Goal: Information Seeking & Learning: Learn about a topic

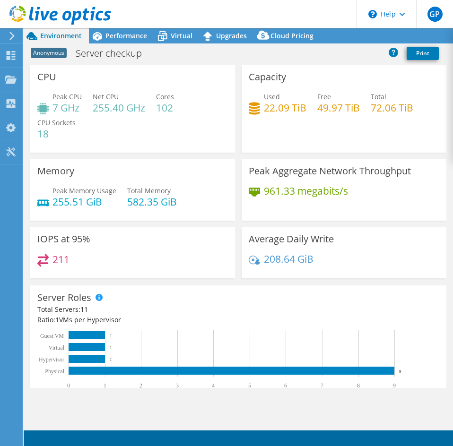
select select "USD"
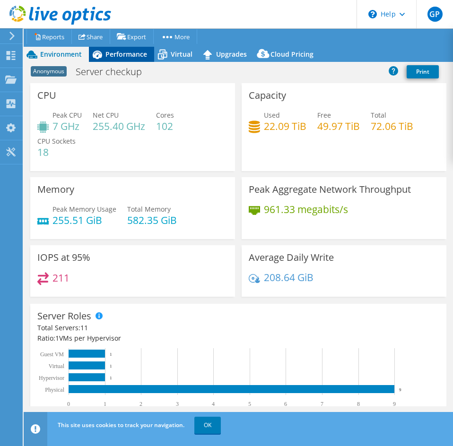
click at [136, 48] on div "Performance" at bounding box center [121, 54] width 65 height 15
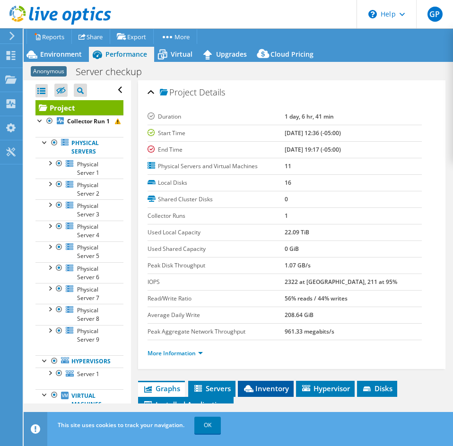
click at [256, 392] on span "Inventory" at bounding box center [265, 388] width 46 height 9
click at [211, 434] on div "This site uses cookies to track your navigation. OK" at bounding box center [255, 425] width 401 height 26
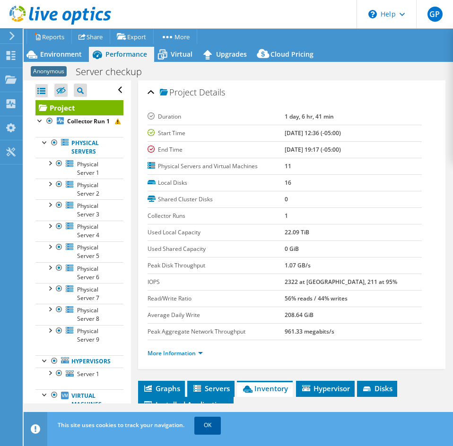
click at [211, 431] on link "OK" at bounding box center [207, 425] width 26 height 17
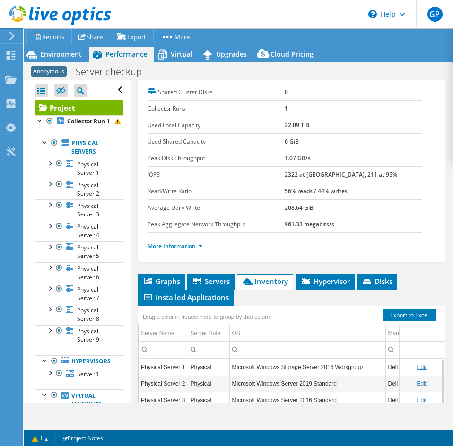
scroll to position [230, 0]
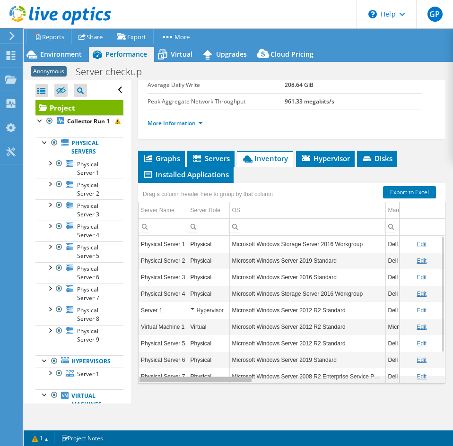
drag, startPoint x: 249, startPoint y: 383, endPoint x: 254, endPoint y: 381, distance: 5.1
click at [254, 381] on body "GP End User Greg Pedersen gregpedersen@ecei.com Eastern Computer Exchange My Pr…" at bounding box center [226, 223] width 453 height 446
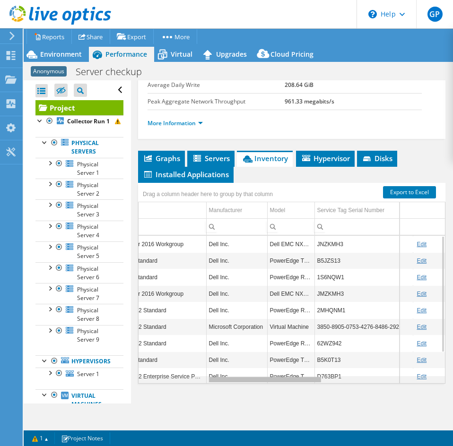
scroll to position [0, 180]
drag, startPoint x: 237, startPoint y: 376, endPoint x: 310, endPoint y: 373, distance: 72.8
click at [310, 373] on body "GP End User Greg Pedersen gregpedersen@ecei.com Eastern Computer Exchange My Pr…" at bounding box center [226, 223] width 453 height 446
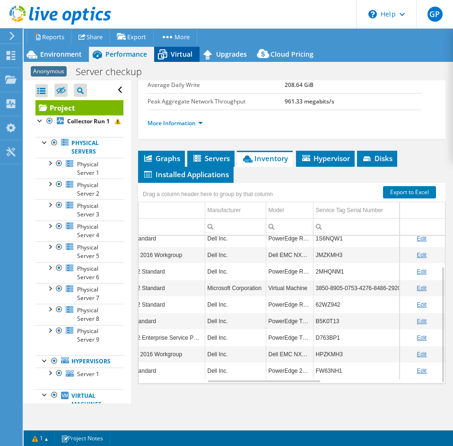
click at [174, 56] on span "Virtual" at bounding box center [182, 54] width 22 height 9
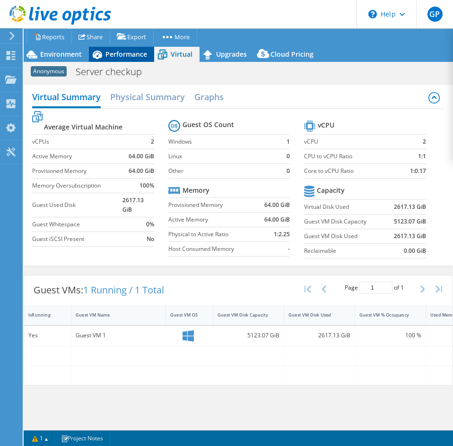
click at [107, 59] on div "Performance" at bounding box center [121, 54] width 65 height 15
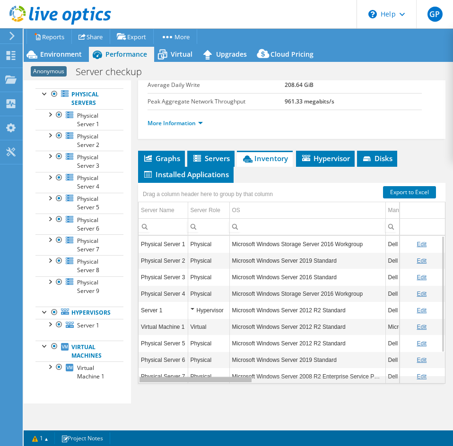
scroll to position [0, 1]
drag, startPoint x: 225, startPoint y: 381, endPoint x: 124, endPoint y: 388, distance: 101.4
click at [124, 388] on body "GP End User Greg Pedersen gregpedersen@ecei.com Eastern Computer Exchange My Pr…" at bounding box center [226, 223] width 453 height 446
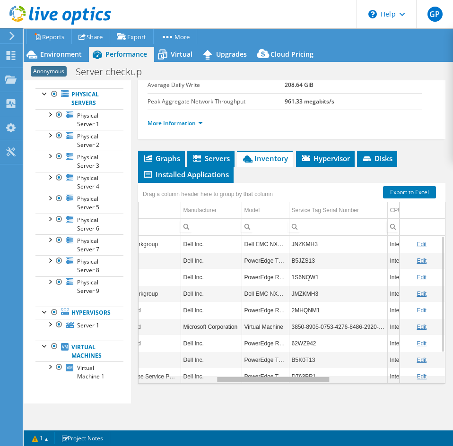
scroll to position [0, 241]
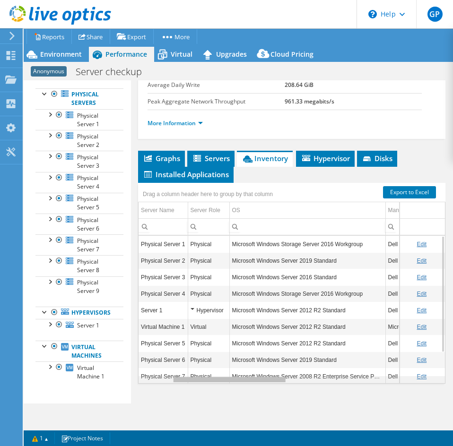
drag, startPoint x: 184, startPoint y: 380, endPoint x: 130, endPoint y: 397, distance: 56.6
click at [142, 397] on body "GP End User Greg Pedersen gregpedersen@ecei.com Eastern Computer Exchange My Pr…" at bounding box center [226, 223] width 453 height 446
click at [417, 155] on ul "Graphs Servers Inventory Hypervisor Disks Cluster Disks Installed Applications" at bounding box center [291, 167] width 307 height 32
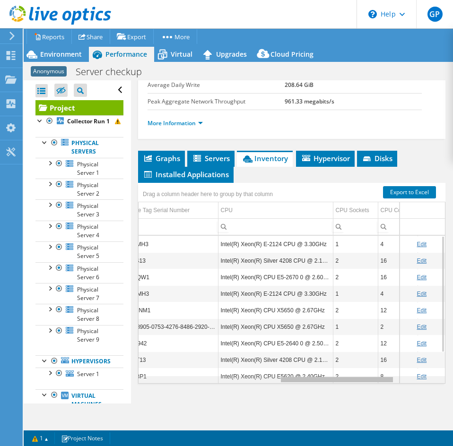
scroll to position [0, 390]
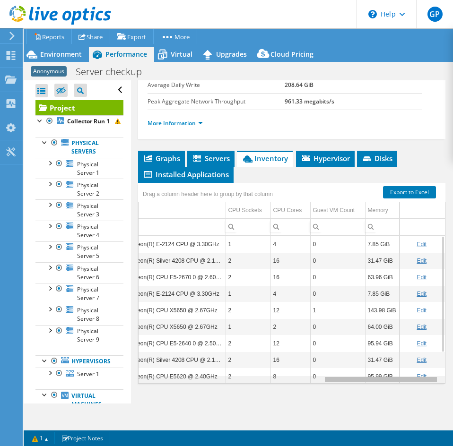
drag, startPoint x: 220, startPoint y: 381, endPoint x: 428, endPoint y: 377, distance: 207.9
click at [428, 377] on body "GP End User Greg Pedersen gregpedersen@ecei.com Eastern Computer Exchange My Pr…" at bounding box center [226, 223] width 453 height 446
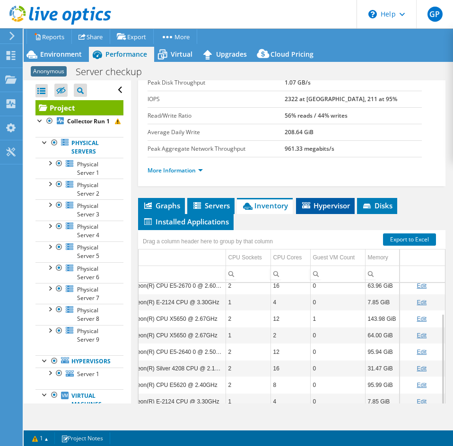
click at [331, 201] on span "Hypervisor" at bounding box center [324, 205] width 49 height 9
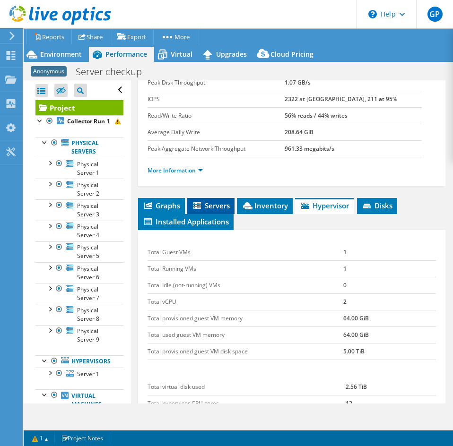
click at [197, 205] on icon at bounding box center [197, 205] width 8 height 7
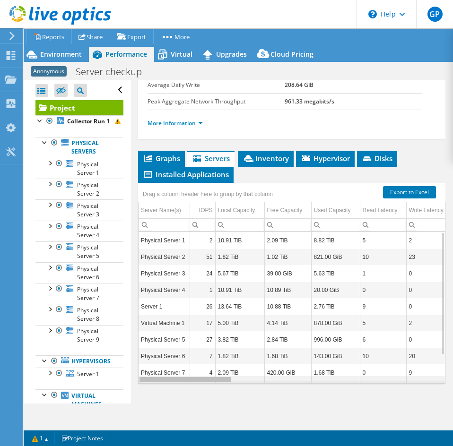
drag, startPoint x: 215, startPoint y: 380, endPoint x: 201, endPoint y: 383, distance: 13.9
click at [201, 383] on body "GP End User Greg Pedersen gregpedersen@ecei.com Eastern Computer Exchange My Pr…" at bounding box center [226, 223] width 453 height 446
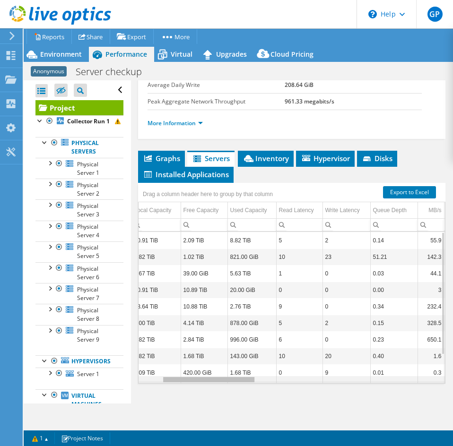
scroll to position [0, 133]
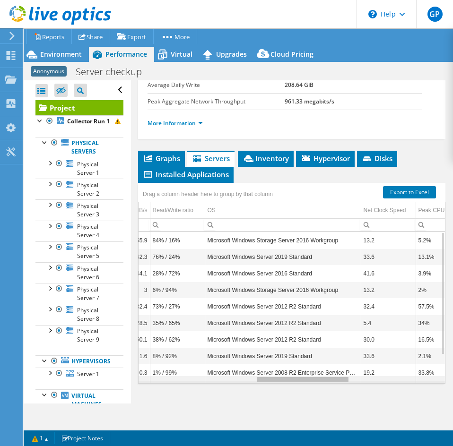
drag, startPoint x: 216, startPoint y: 381, endPoint x: 339, endPoint y: 377, distance: 123.3
click at [339, 377] on body "GP End User Greg Pedersen gregpedersen@ecei.com Eastern Computer Exchange My Pr…" at bounding box center [226, 223] width 453 height 446
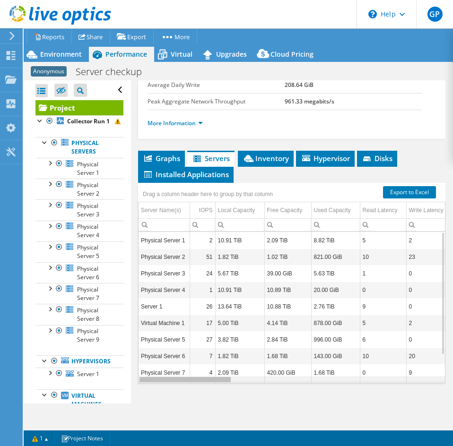
drag, startPoint x: 306, startPoint y: 380, endPoint x: 158, endPoint y: 391, distance: 148.3
click at [158, 391] on body "GP End User Greg Pedersen gregpedersen@ecei.com Eastern Computer Exchange My Pr…" at bounding box center [226, 223] width 453 height 446
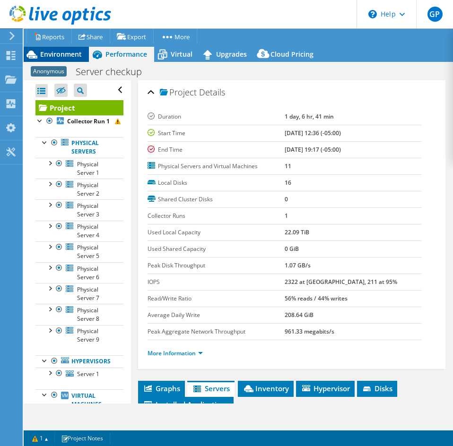
click at [61, 54] on span "Environment" at bounding box center [61, 54] width 42 height 9
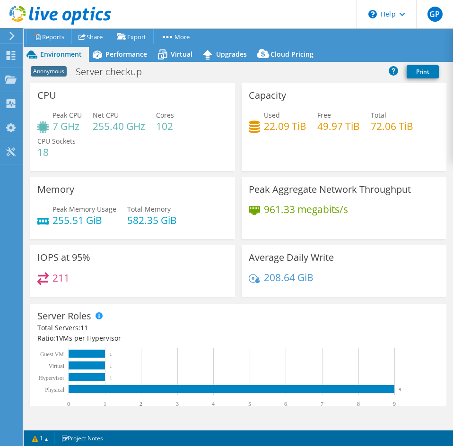
click at [318, 116] on span "Free" at bounding box center [324, 115] width 14 height 9
click at [317, 116] on span "Free" at bounding box center [324, 115] width 14 height 9
click at [332, 124] on h4 "49.97 TiB" at bounding box center [338, 126] width 43 height 10
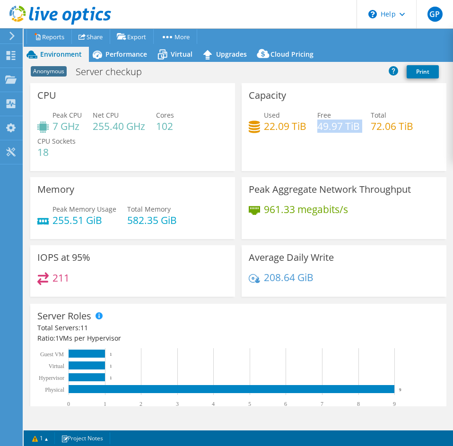
click at [332, 124] on h4 "49.97 TiB" at bounding box center [338, 126] width 43 height 10
click at [132, 55] on span "Performance" at bounding box center [126, 54] width 42 height 9
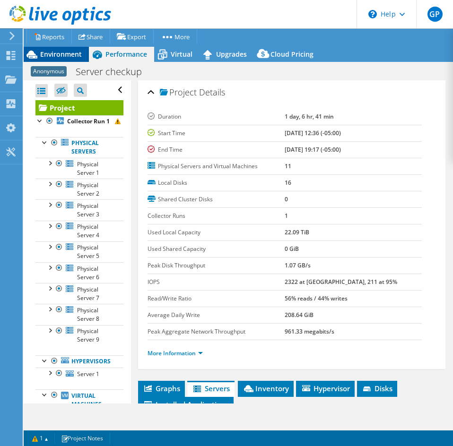
click at [53, 54] on span "Environment" at bounding box center [61, 54] width 42 height 9
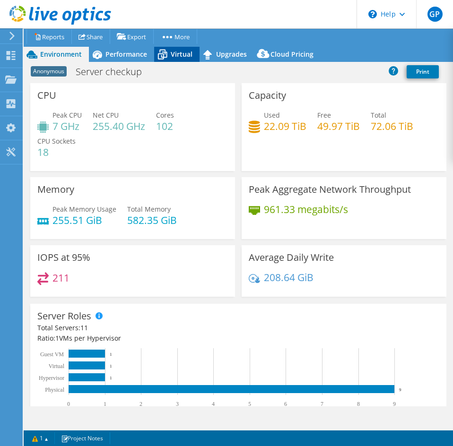
click at [178, 53] on span "Virtual" at bounding box center [182, 54] width 22 height 9
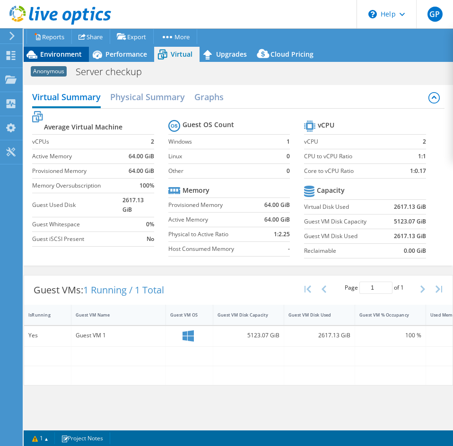
click at [47, 56] on span "Environment" at bounding box center [61, 54] width 42 height 9
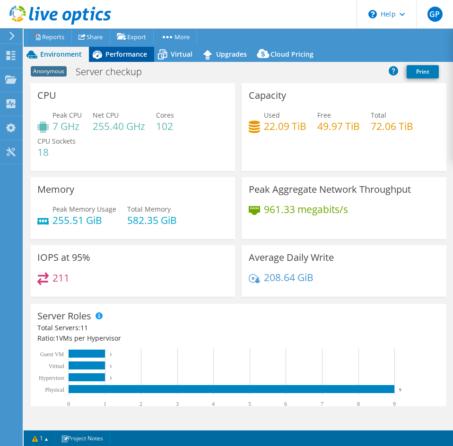
click at [128, 58] on span "Performance" at bounding box center [126, 54] width 42 height 9
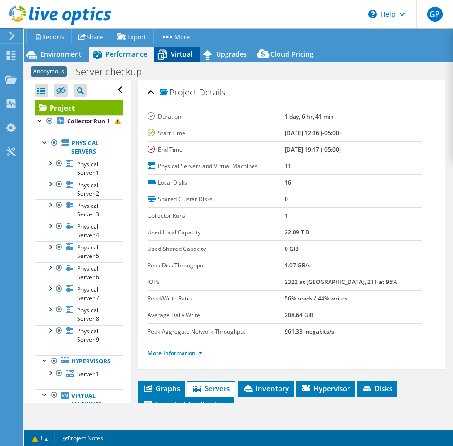
click at [159, 48] on icon at bounding box center [162, 54] width 17 height 17
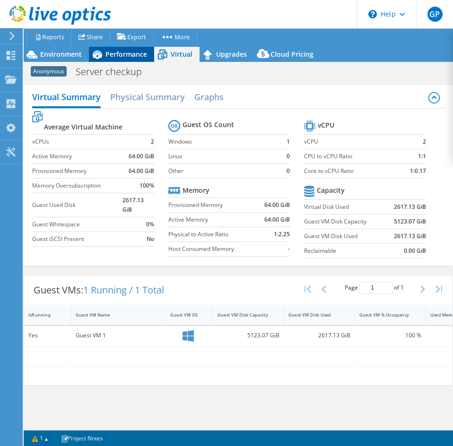
click at [115, 50] on span "Performance" at bounding box center [126, 54] width 42 height 9
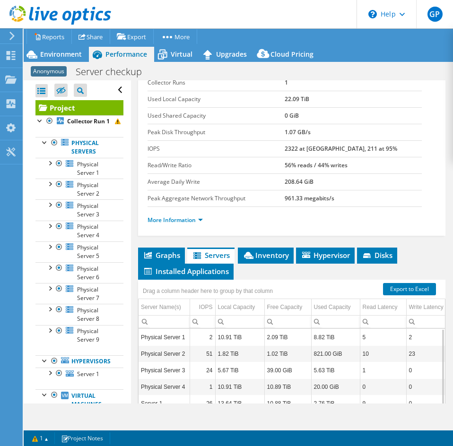
scroll to position [230, 0]
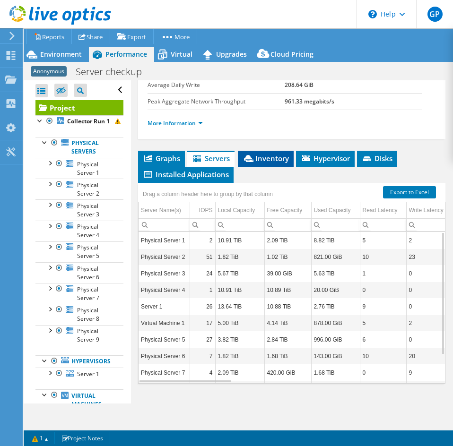
click at [282, 157] on span "Inventory" at bounding box center [265, 158] width 46 height 9
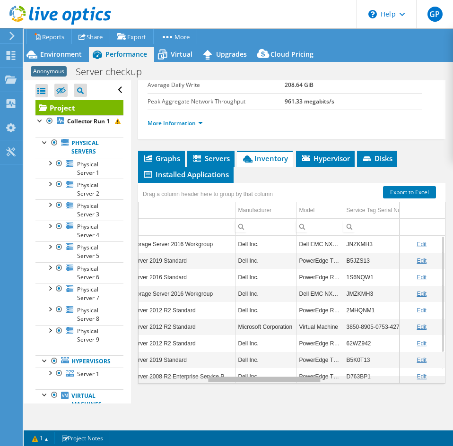
scroll to position [0, 194]
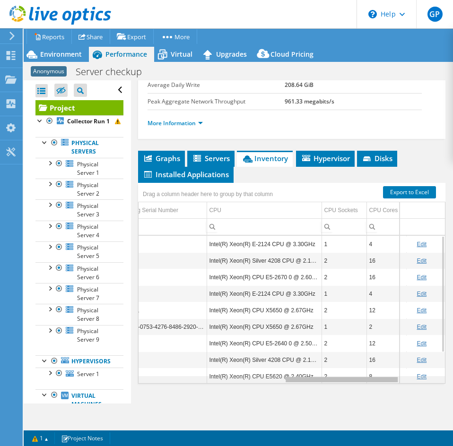
drag, startPoint x: 229, startPoint y: 381, endPoint x: 378, endPoint y: 367, distance: 150.4
click at [378, 367] on body "GP End User Greg Pedersen gregpedersen@ecei.com Eastern Computer Exchange My Pr…" at bounding box center [226, 223] width 453 height 446
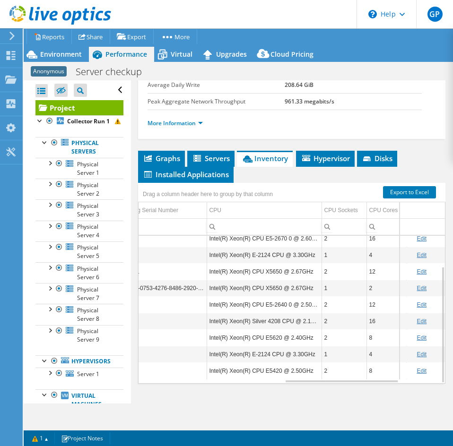
drag, startPoint x: 335, startPoint y: 383, endPoint x: 243, endPoint y: 386, distance: 91.7
click at [243, 386] on div "Graphs Servers Inventory Hypervisor Disks Cluster Disks Installed Applications …" at bounding box center [291, 269] width 307 height 236
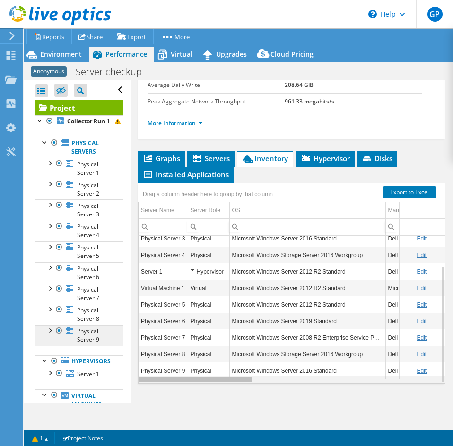
drag, startPoint x: 301, startPoint y: 379, endPoint x: 84, endPoint y: 352, distance: 218.5
click at [74, 391] on body "GP End User Greg Pedersen gregpedersen@ecei.com Eastern Computer Exchange My Pr…" at bounding box center [226, 223] width 453 height 446
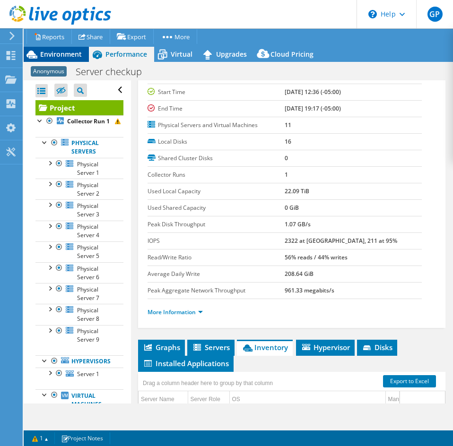
click at [66, 51] on span "Environment" at bounding box center [61, 54] width 42 height 9
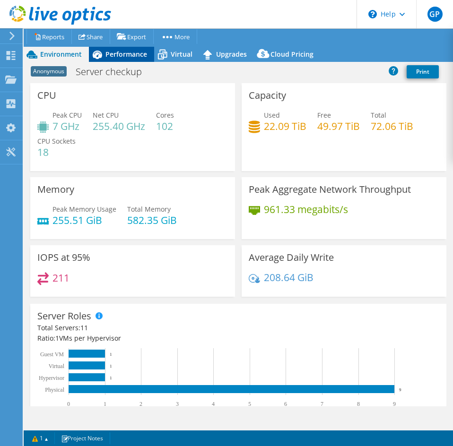
click at [125, 50] on span "Performance" at bounding box center [126, 54] width 42 height 9
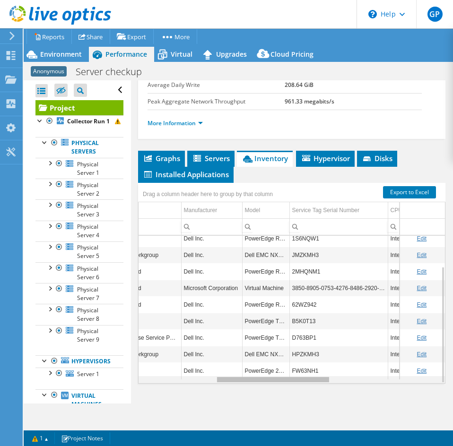
drag, startPoint x: 241, startPoint y: 379, endPoint x: 323, endPoint y: 363, distance: 83.3
click at [323, 363] on body "GP End User Greg Pedersen gregpedersen@ecei.com Eastern Computer Exchange My Pr…" at bounding box center [226, 223] width 453 height 446
click at [304, 321] on td "B5K0T13" at bounding box center [338, 321] width 98 height 17
copy td "B5K0T13"
click at [304, 321] on td "B5K0T13" at bounding box center [338, 321] width 98 height 17
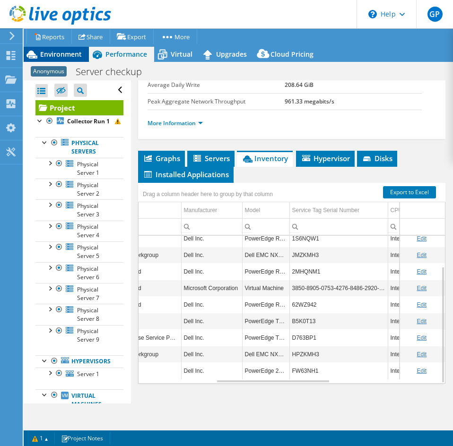
click at [33, 52] on icon at bounding box center [31, 55] width 11 height 8
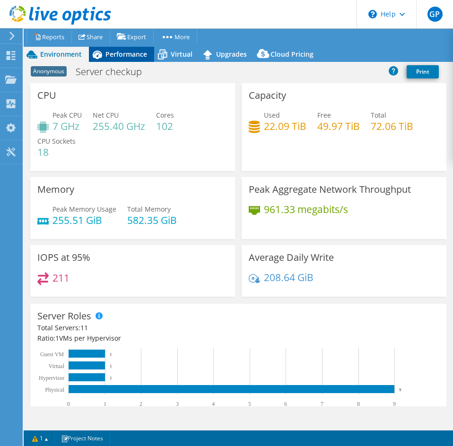
click at [128, 60] on div "Performance" at bounding box center [121, 54] width 65 height 15
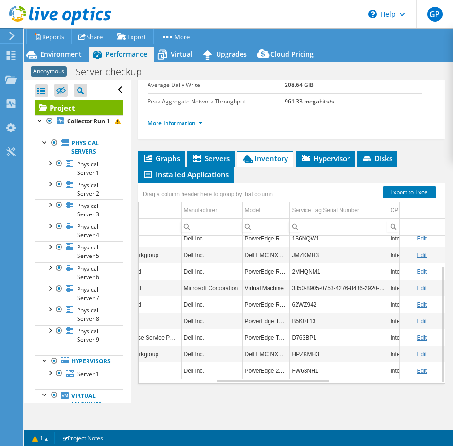
scroll to position [0, 0]
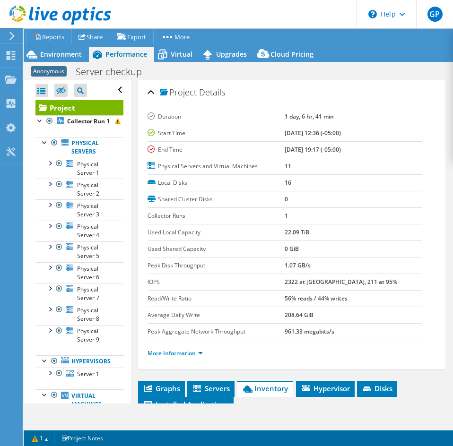
click at [287, 278] on b "2322 at [GEOGRAPHIC_DATA], 211 at 95%" at bounding box center [340, 282] width 112 height 8
click at [306, 282] on b "2322 at [GEOGRAPHIC_DATA], 211 at 95%" at bounding box center [340, 282] width 112 height 8
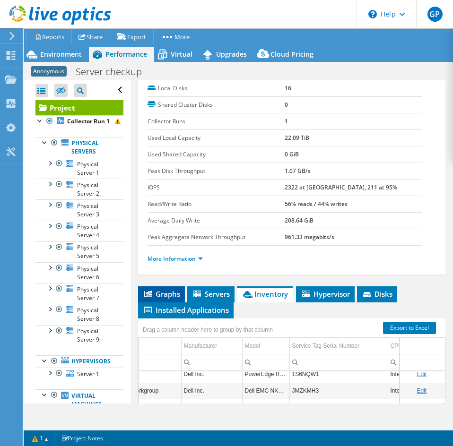
click at [159, 292] on span "Graphs" at bounding box center [161, 293] width 37 height 9
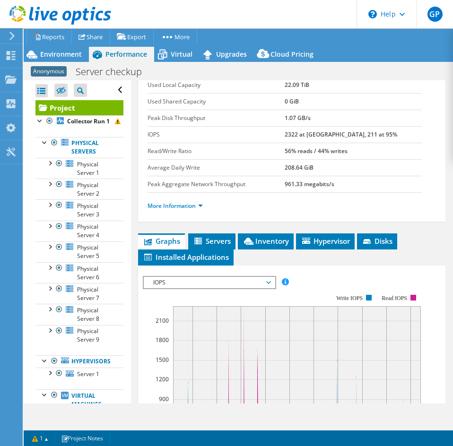
scroll to position [236, 0]
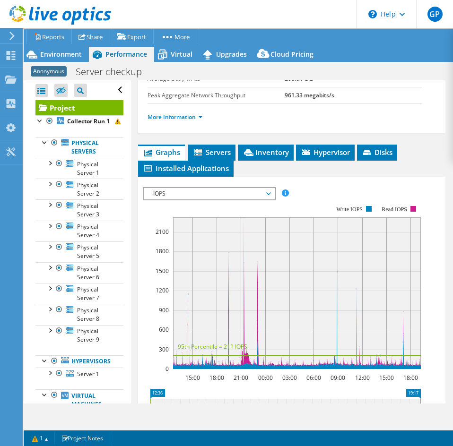
click at [221, 192] on span "IOPS" at bounding box center [208, 193] width 121 height 11
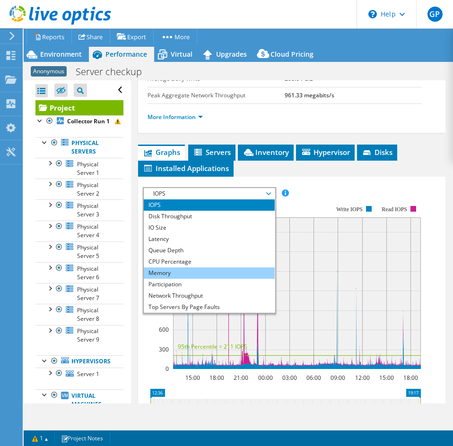
click at [191, 267] on li "Memory" at bounding box center [209, 272] width 131 height 11
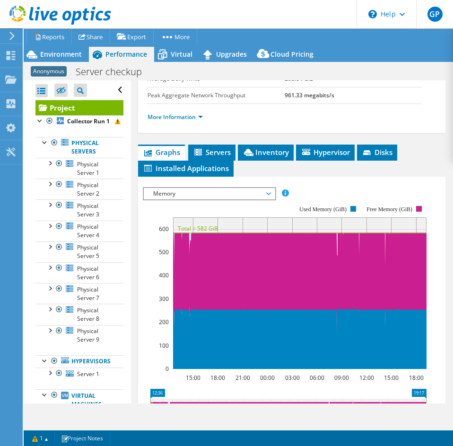
click at [200, 193] on span "Memory" at bounding box center [208, 193] width 121 height 11
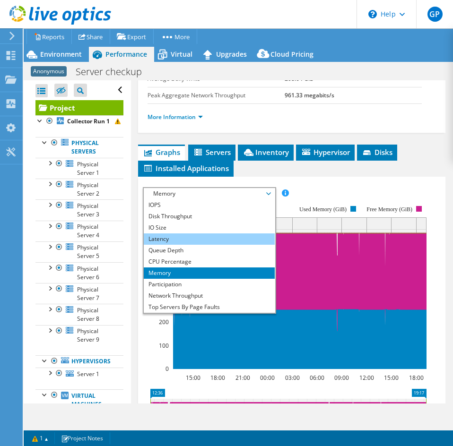
click at [172, 235] on li "Latency" at bounding box center [209, 238] width 131 height 11
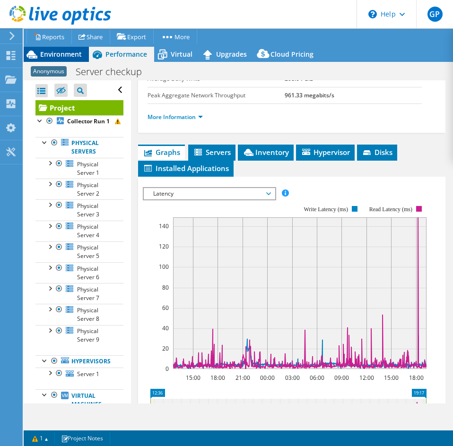
click at [67, 59] on div "Environment" at bounding box center [56, 54] width 65 height 15
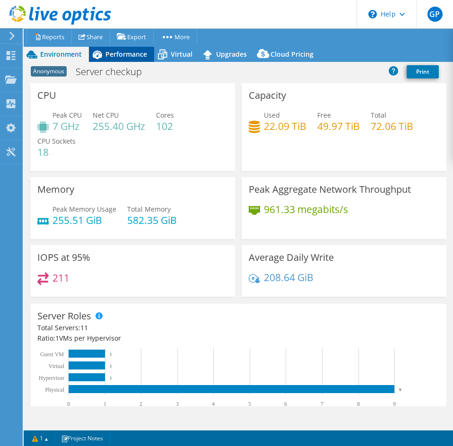
click at [146, 60] on div "Performance" at bounding box center [121, 54] width 65 height 15
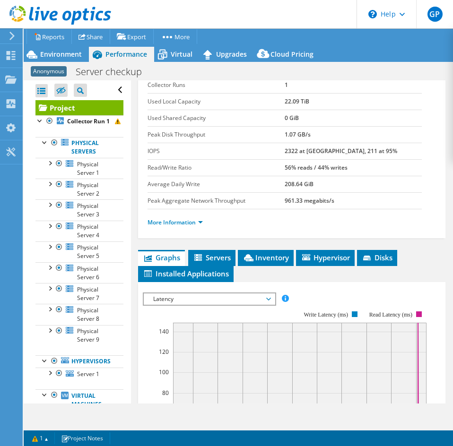
scroll to position [142, 0]
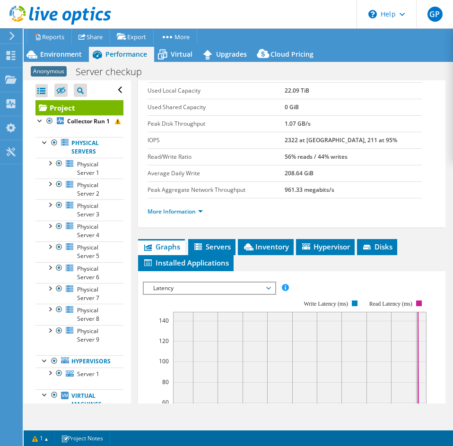
click at [273, 235] on div "Project Details Duration 1 day, 6 hr, 41 min Start Time 08/13/2025, 12:36 (-05:…" at bounding box center [291, 304] width 321 height 731
click at [261, 242] on span "Inventory" at bounding box center [265, 246] width 46 height 9
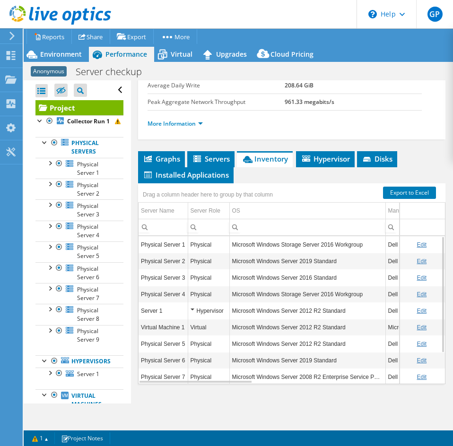
scroll to position [230, 0]
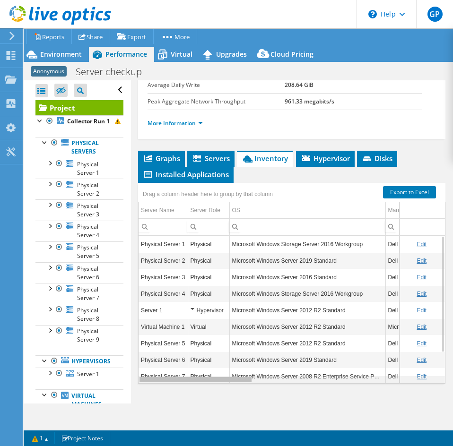
click at [228, 381] on div "Data grid" at bounding box center [195, 379] width 112 height 5
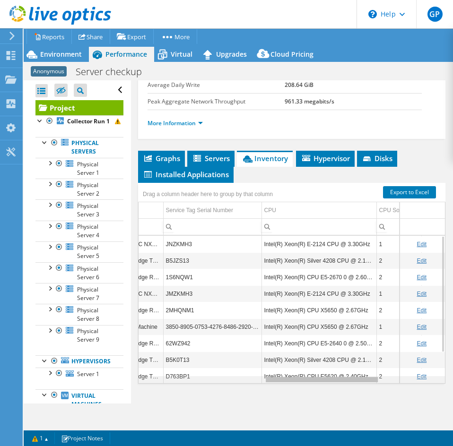
scroll to position [0, 337]
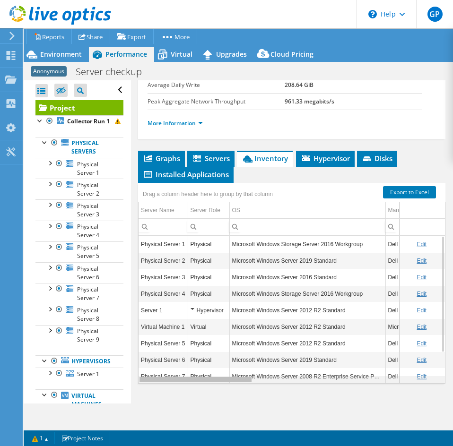
drag, startPoint x: 230, startPoint y: 379, endPoint x: 244, endPoint y: 388, distance: 16.5
click at [244, 388] on body "GP End User Greg Pedersen gregpedersen@ecei.com Eastern Computer Exchange My Pr…" at bounding box center [226, 223] width 453 height 446
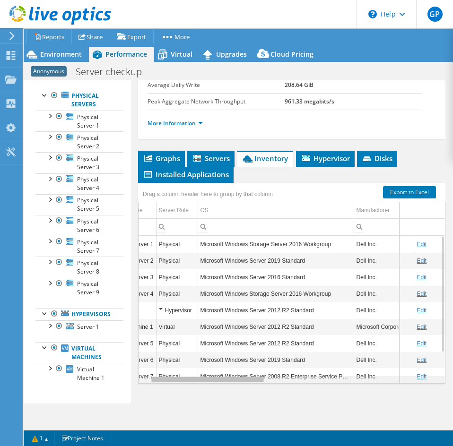
drag, startPoint x: 197, startPoint y: 378, endPoint x: 212, endPoint y: 381, distance: 15.4
click at [214, 381] on body "GP End User Greg Pedersen gregpedersen@ecei.com Eastern Computer Exchange My Pr…" at bounding box center [226, 223] width 453 height 446
click at [257, 117] on ul "More Information" at bounding box center [291, 122] width 288 height 13
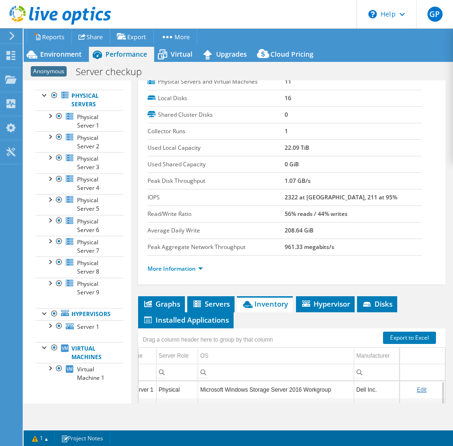
scroll to position [94, 0]
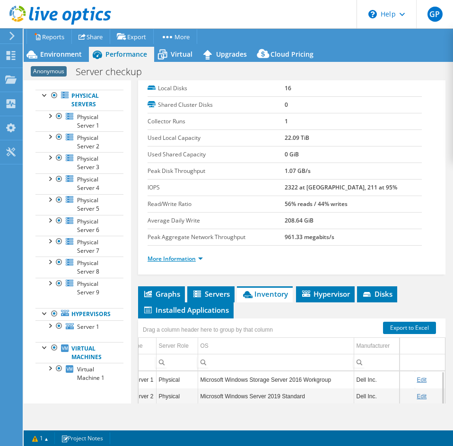
click at [170, 260] on link "More Information" at bounding box center [174, 259] width 55 height 8
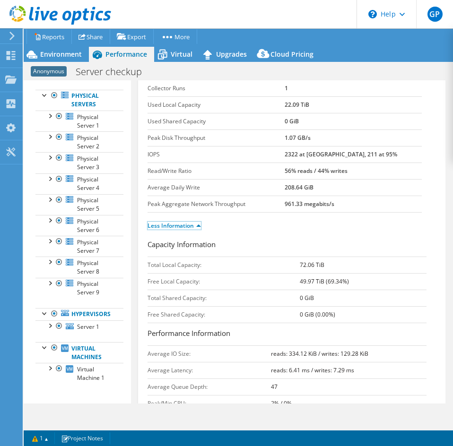
scroll to position [142, 0]
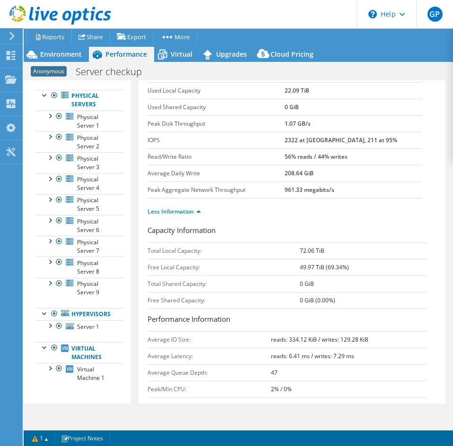
click at [290, 218] on div "Less Information" at bounding box center [291, 211] width 288 height 26
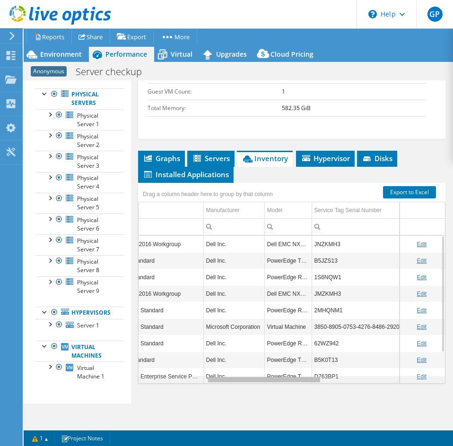
scroll to position [0, 190]
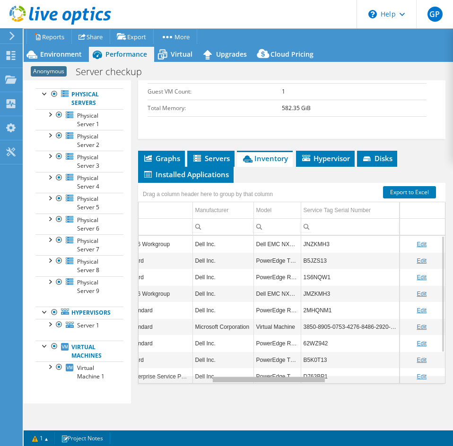
drag, startPoint x: 246, startPoint y: 383, endPoint x: 312, endPoint y: 370, distance: 66.9
click at [312, 370] on body "GP End User Greg Pedersen gregpedersen@ecei.com Eastern Computer Exchange My Pr…" at bounding box center [226, 223] width 453 height 446
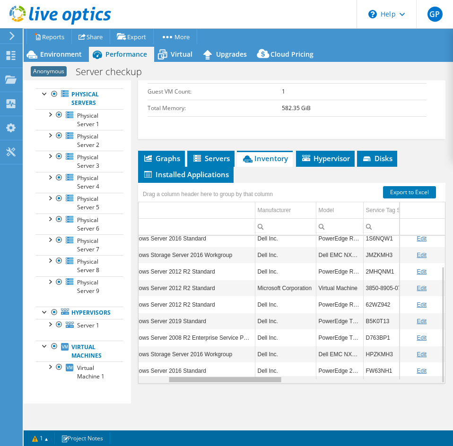
scroll to position [0, 1]
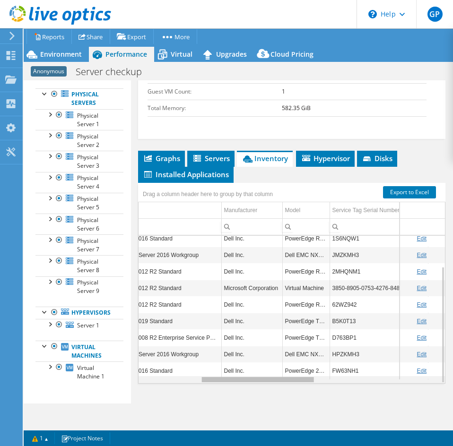
drag, startPoint x: 276, startPoint y: 382, endPoint x: 204, endPoint y: 394, distance: 73.2
click at [204, 394] on body "GP End User Greg Pedersen gregpedersen@ecei.com Eastern Computer Exchange My Pr…" at bounding box center [226, 223] width 453 height 446
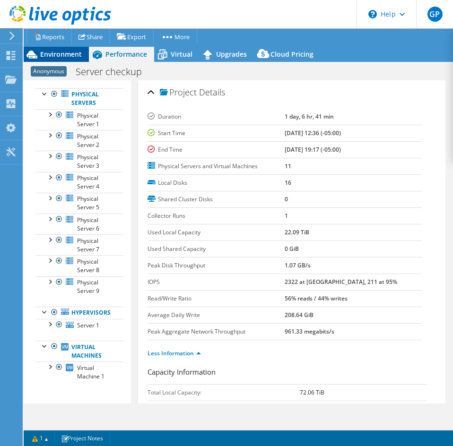
click at [73, 58] on span "Environment" at bounding box center [61, 54] width 42 height 9
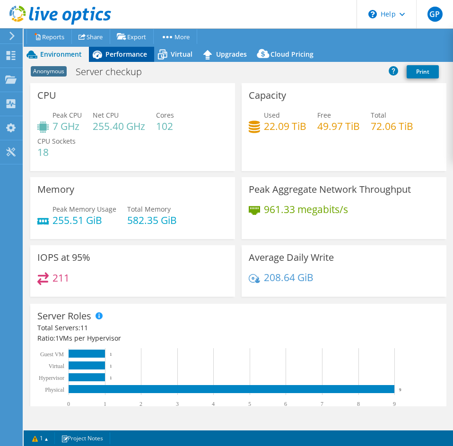
click at [127, 54] on span "Performance" at bounding box center [126, 54] width 42 height 9
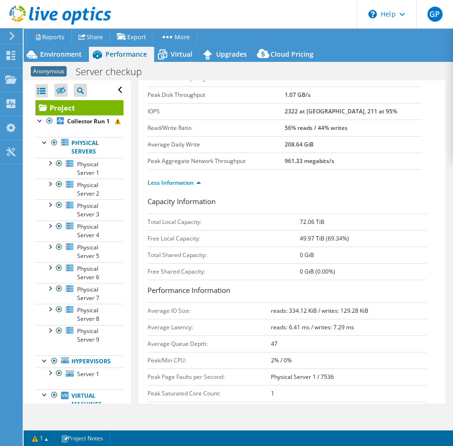
scroll to position [47, 0]
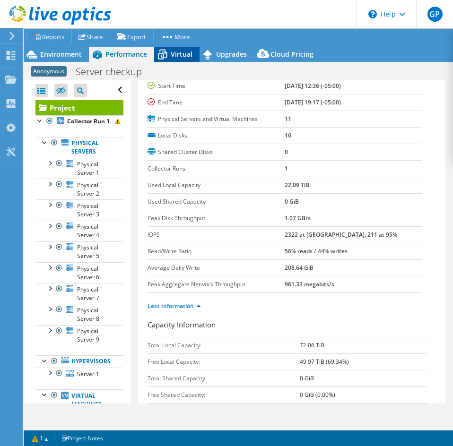
click at [182, 58] on span "Virtual" at bounding box center [182, 54] width 22 height 9
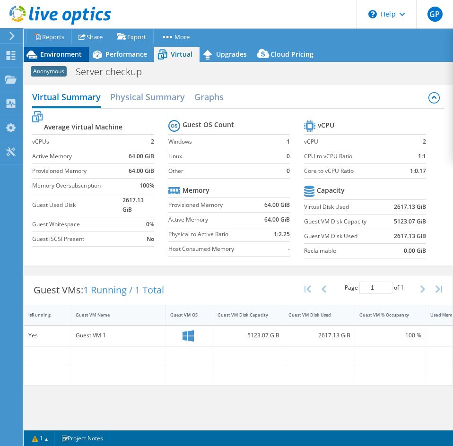
click at [62, 49] on div "Environment" at bounding box center [56, 54] width 65 height 15
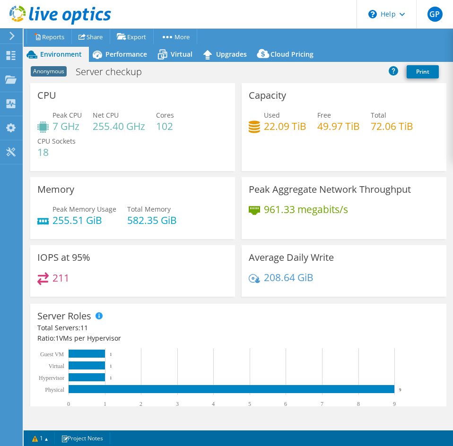
click at [352, 75] on div "Only include Dell servers Off" at bounding box center [369, 75] width 122 height 14
click at [100, 68] on h1 "Server checkup" at bounding box center [113, 72] width 85 height 10
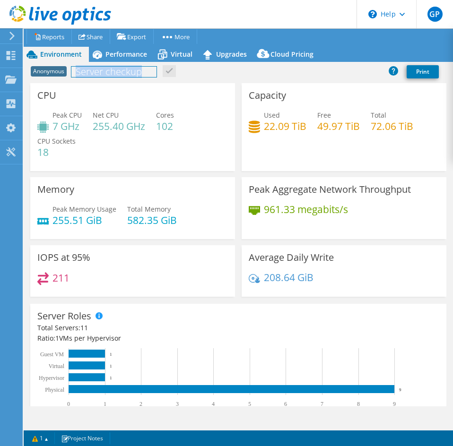
click at [100, 68] on h1 "Server checkup" at bounding box center [113, 72] width 85 height 10
click at [285, 96] on div "Capacity Used 22.09 TiB Free 49.97 TiB Total 72.06 TiB" at bounding box center [343, 127] width 205 height 88
click at [216, 94] on div "CPU Peak CPU 7 GHz Net CPU 255.40 GHz Cores 102 CPU Sockets 18" at bounding box center [132, 127] width 205 height 88
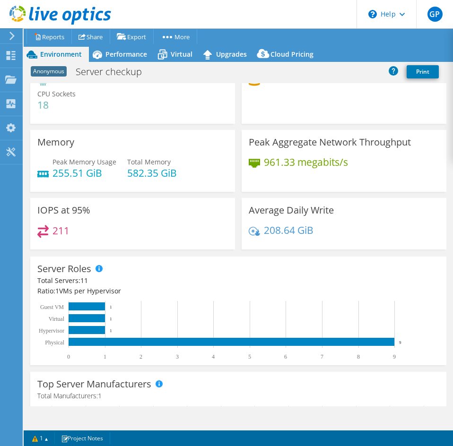
scroll to position [0, 0]
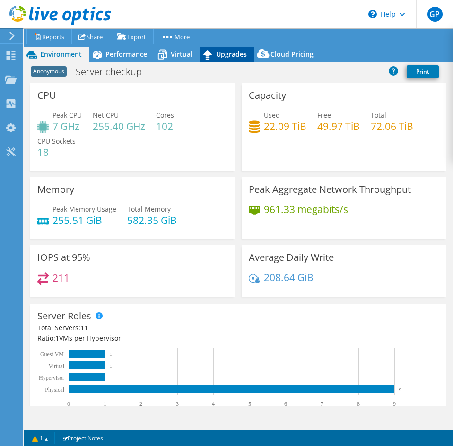
click at [214, 51] on icon at bounding box center [207, 54] width 17 height 17
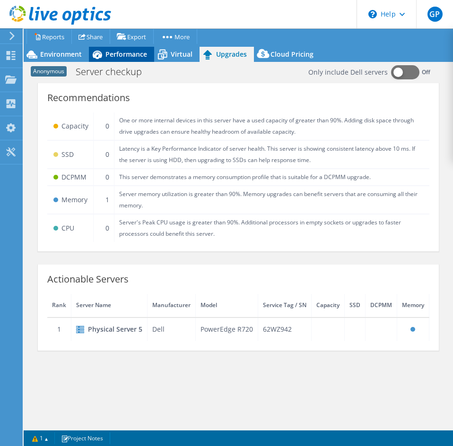
click at [128, 55] on span "Performance" at bounding box center [126, 54] width 42 height 9
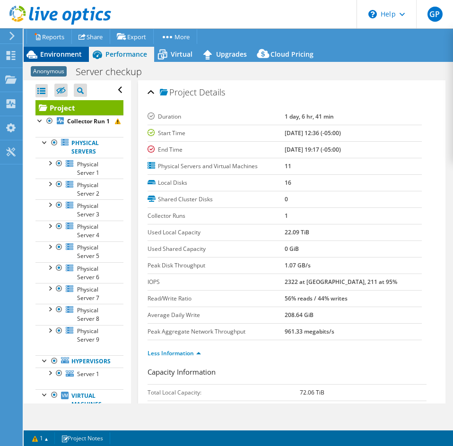
click at [68, 59] on div "Environment" at bounding box center [56, 54] width 65 height 15
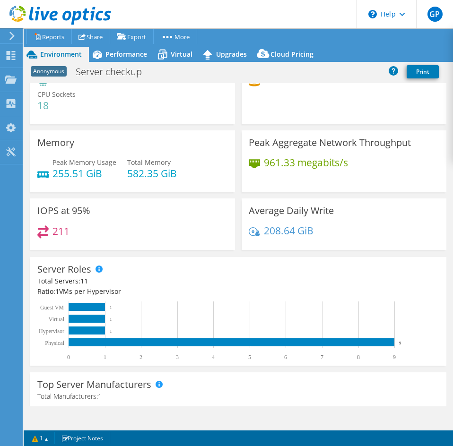
scroll to position [47, 0]
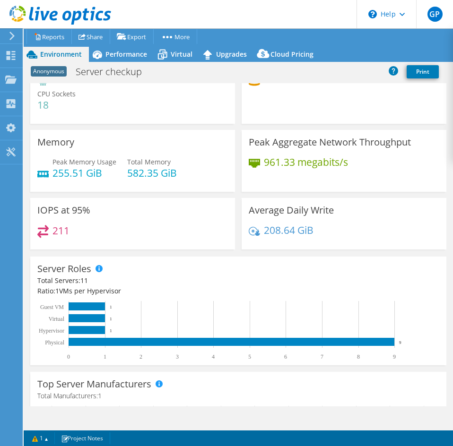
click at [304, 228] on h4 "208.64 GiB" at bounding box center [289, 230] width 50 height 10
click at [295, 238] on div "208.64 GiB" at bounding box center [343, 235] width 190 height 20
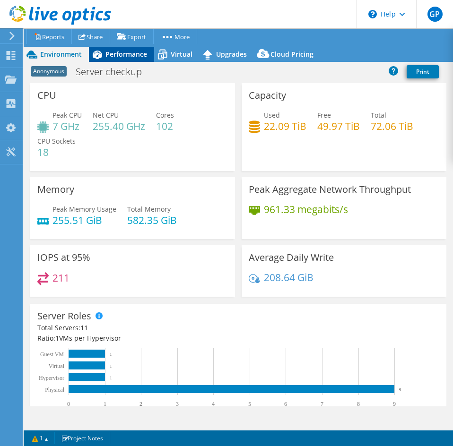
click at [99, 55] on icon at bounding box center [97, 55] width 9 height 9
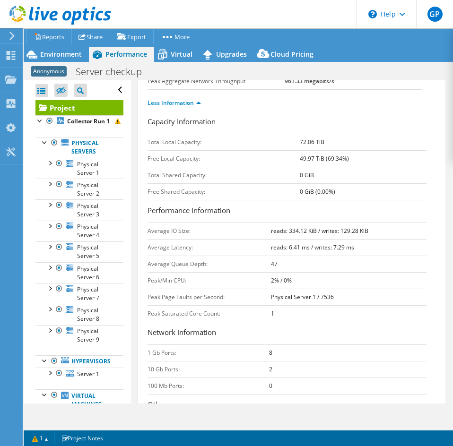
scroll to position [331, 0]
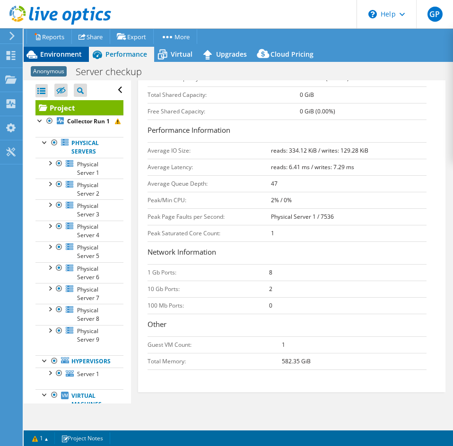
click at [68, 54] on span "Environment" at bounding box center [61, 54] width 42 height 9
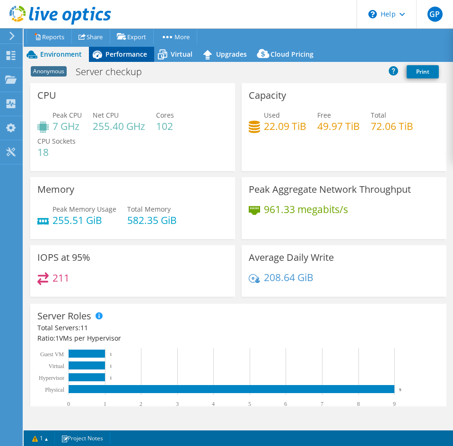
click at [139, 57] on span "Performance" at bounding box center [126, 54] width 42 height 9
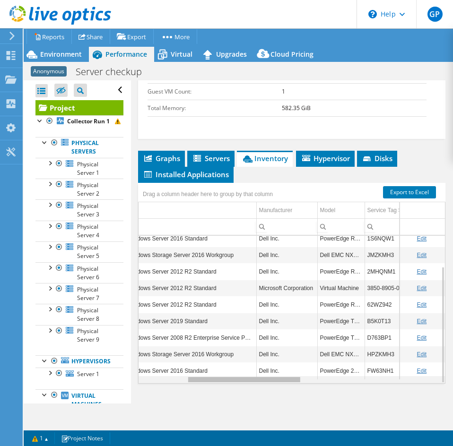
scroll to position [0, 128]
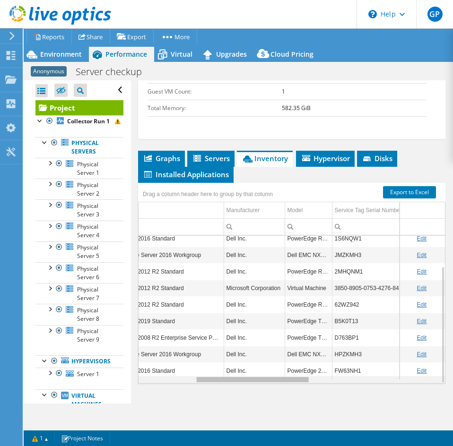
drag, startPoint x: 301, startPoint y: 381, endPoint x: 276, endPoint y: 368, distance: 28.1
click at [276, 368] on body "GP End User Greg Pedersen gregpedersen@ecei.com Eastern Computer Exchange My Pr…" at bounding box center [226, 223] width 453 height 446
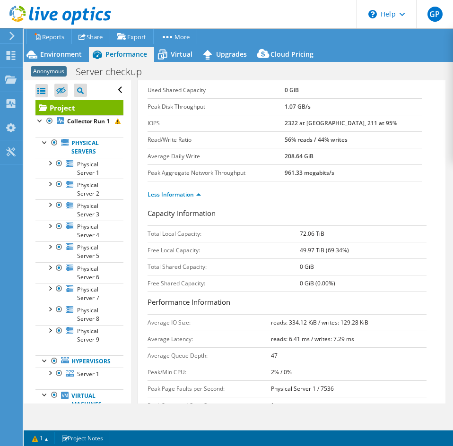
scroll to position [0, 0]
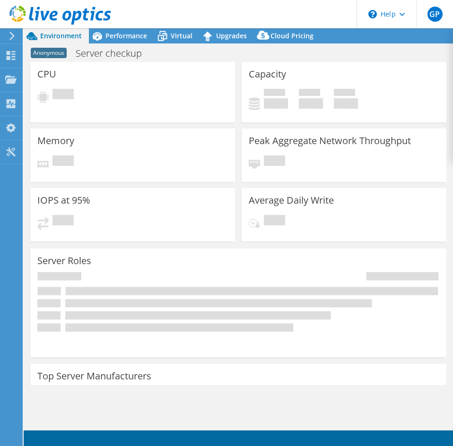
select select "USD"
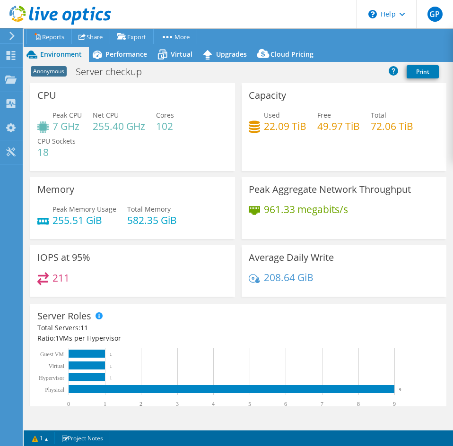
click at [338, 76] on div "Only include Dell servers Off" at bounding box center [369, 75] width 122 height 14
click at [147, 55] on div "Performance" at bounding box center [121, 54] width 65 height 15
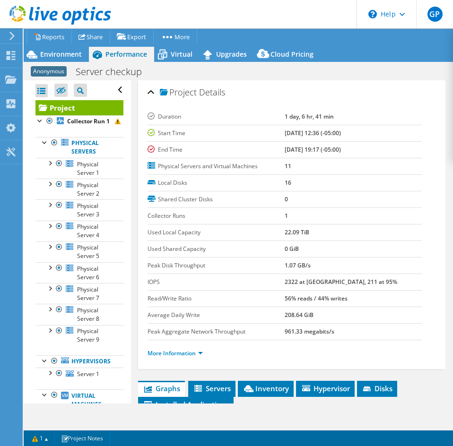
click at [234, 149] on label "End Time" at bounding box center [215, 149] width 137 height 9
drag, startPoint x: 48, startPoint y: 50, endPoint x: 93, endPoint y: 68, distance: 48.3
click at [49, 50] on span "Environment" at bounding box center [61, 54] width 42 height 9
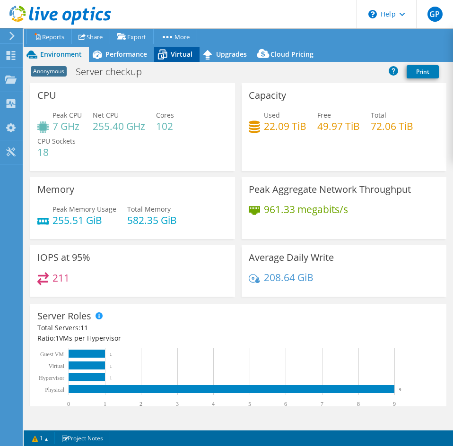
click at [179, 59] on div "Virtual" at bounding box center [176, 54] width 45 height 15
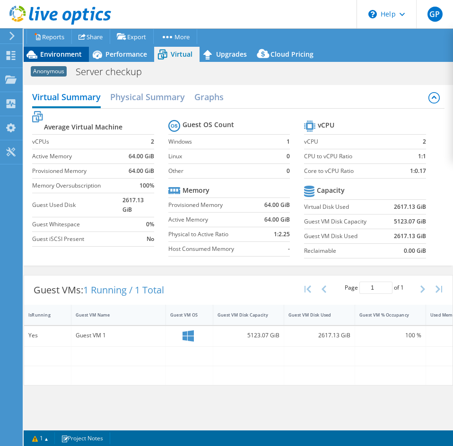
click at [46, 48] on div "Environment" at bounding box center [56, 54] width 65 height 15
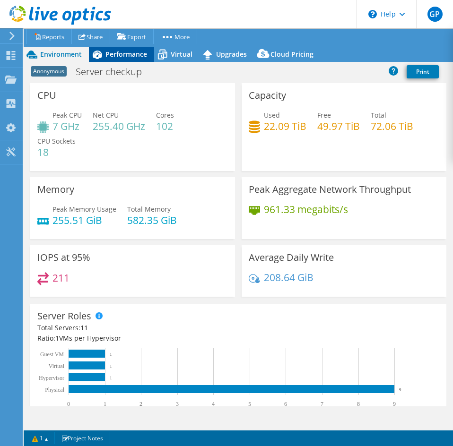
click at [112, 60] on div "Performance" at bounding box center [121, 54] width 65 height 15
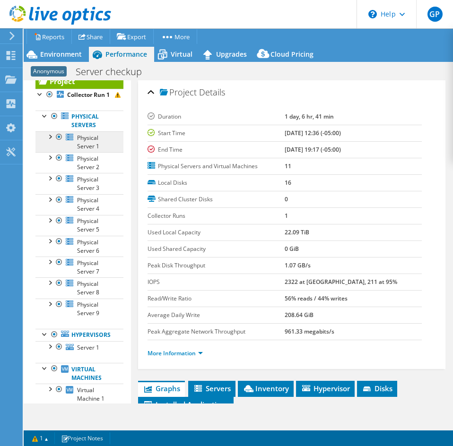
scroll to position [10, 0]
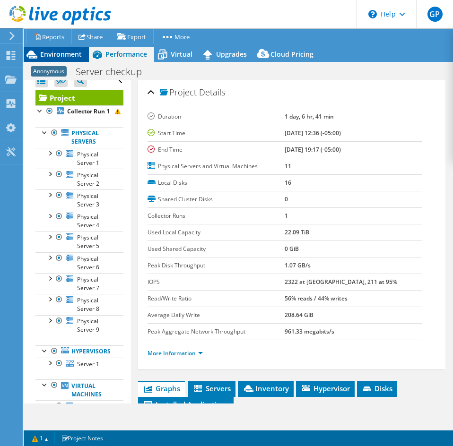
click at [53, 57] on span "Environment" at bounding box center [61, 54] width 42 height 9
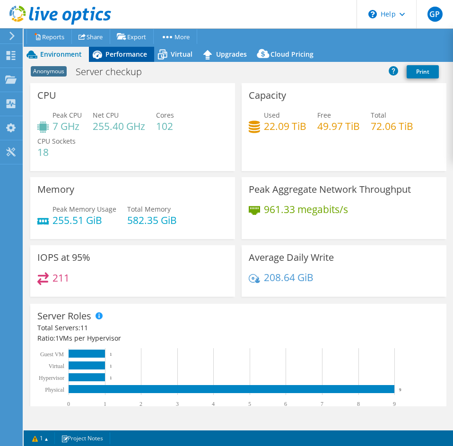
click at [121, 52] on span "Performance" at bounding box center [126, 54] width 42 height 9
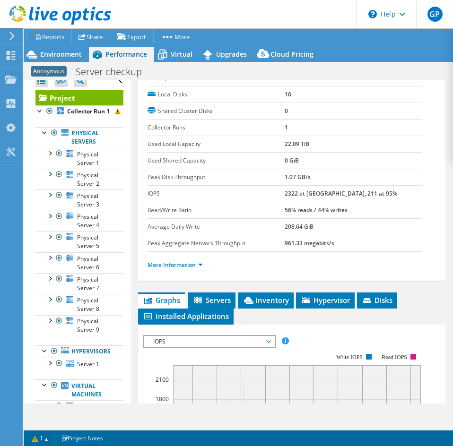
scroll to position [142, 0]
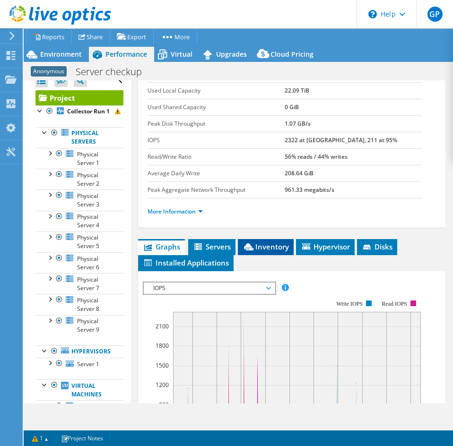
click at [254, 240] on li "Inventory" at bounding box center [266, 247] width 56 height 16
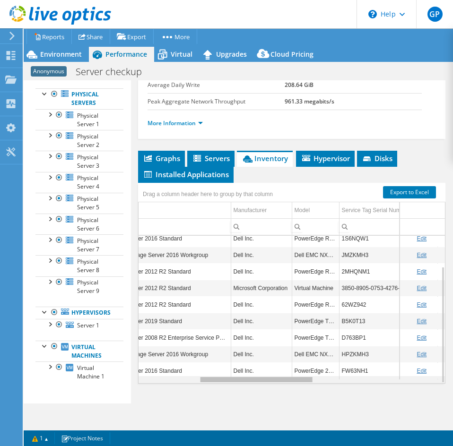
scroll to position [0, 0]
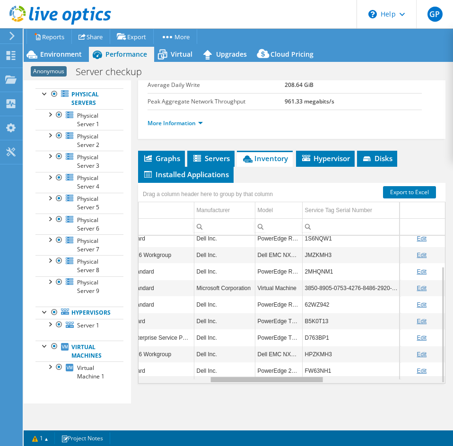
drag, startPoint x: 239, startPoint y: 381, endPoint x: 316, endPoint y: 373, distance: 76.4
click at [316, 373] on body "GP End User Greg Pedersen gregpedersen@ecei.com Eastern Computer Exchange My Pr…" at bounding box center [226, 223] width 453 height 446
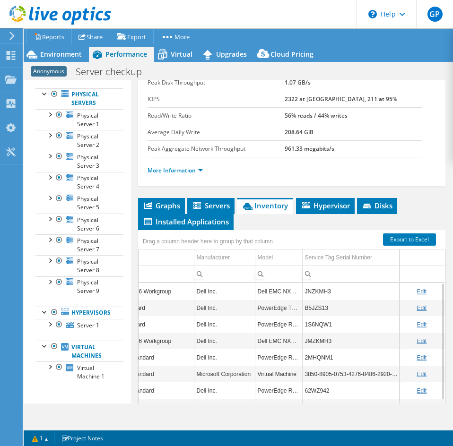
scroll to position [230, 0]
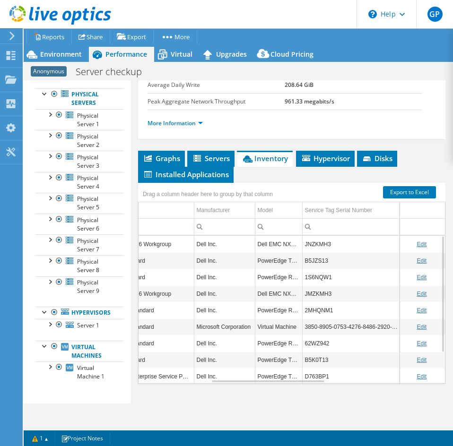
click at [293, 245] on td "Dell EMC NX440" at bounding box center [278, 244] width 47 height 17
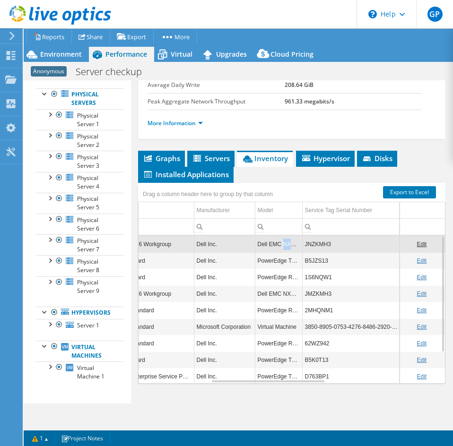
click at [293, 245] on td "Dell EMC NX440" at bounding box center [278, 244] width 47 height 17
click at [295, 260] on td "PowerEdge T440" at bounding box center [278, 260] width 47 height 17
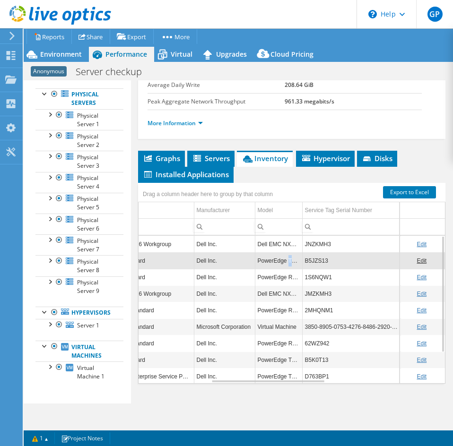
click at [295, 260] on td "PowerEdge T440" at bounding box center [278, 260] width 47 height 17
click at [288, 278] on td "PowerEdge R620" at bounding box center [278, 277] width 47 height 17
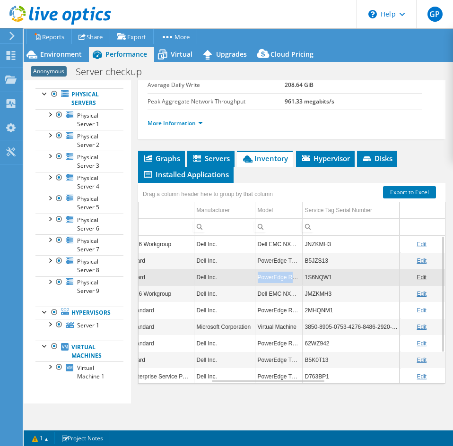
click at [288, 278] on td "PowerEdge R620" at bounding box center [278, 277] width 47 height 17
click at [289, 278] on td "PowerEdge R620" at bounding box center [278, 277] width 47 height 17
click at [286, 298] on td "Dell EMC NX440" at bounding box center [278, 293] width 47 height 17
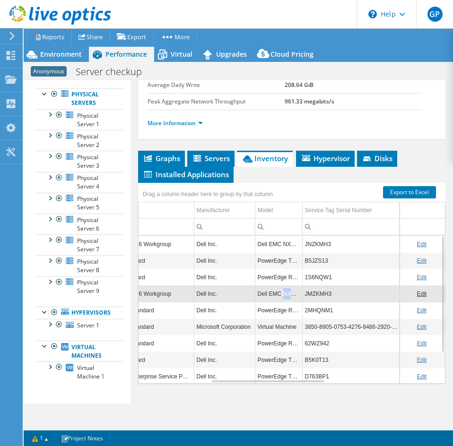
click at [286, 298] on td "Dell EMC NX440" at bounding box center [278, 293] width 47 height 17
click at [291, 294] on td "Dell EMC NX440" at bounding box center [278, 293] width 47 height 17
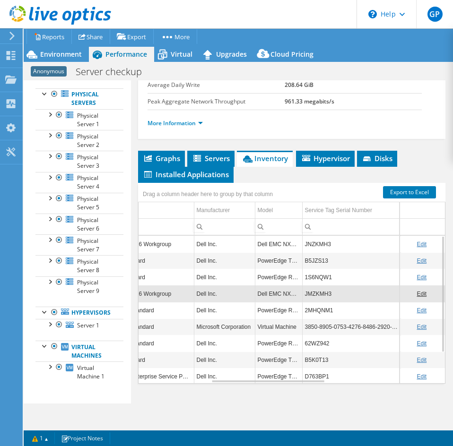
scroll to position [39, 191]
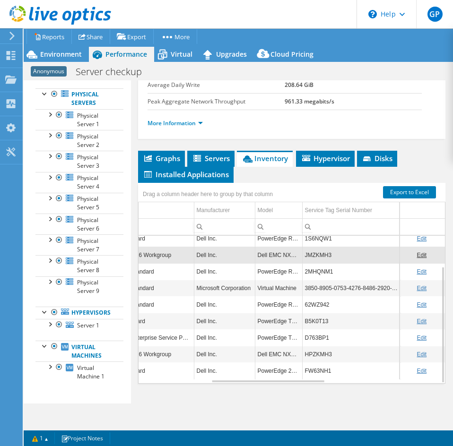
click at [279, 302] on td "PowerEdge R720" at bounding box center [278, 304] width 47 height 17
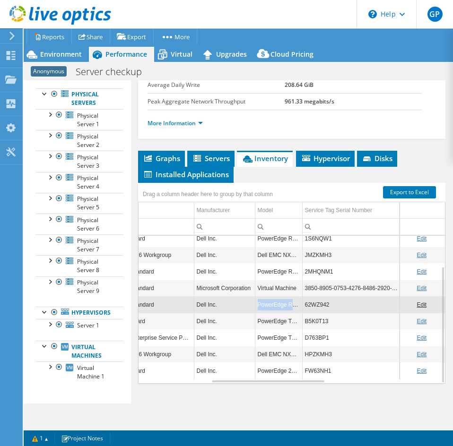
click at [279, 302] on td "PowerEdge R720" at bounding box center [278, 304] width 47 height 17
click at [291, 338] on td "PowerEdge T710" at bounding box center [278, 337] width 47 height 17
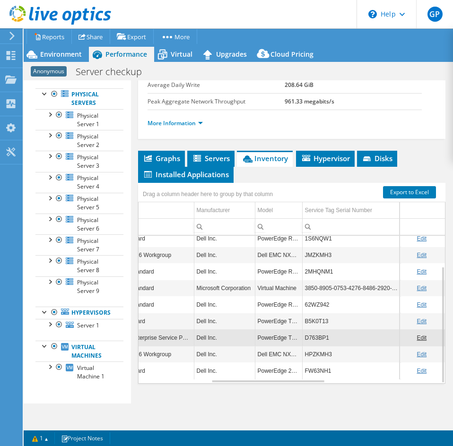
click at [291, 338] on td "PowerEdge T710" at bounding box center [278, 337] width 47 height 17
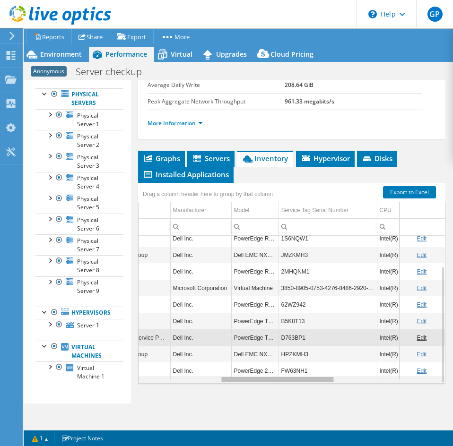
scroll to position [39, 253]
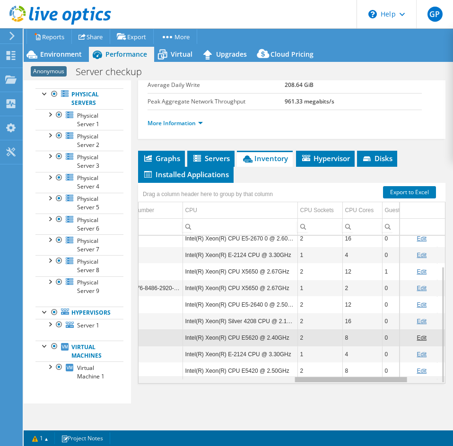
drag, startPoint x: 299, startPoint y: 381, endPoint x: 385, endPoint y: 374, distance: 86.7
click at [385, 374] on body "GP End User Greg Pedersen gregpedersen@ecei.com Eastern Computer Exchange My Pr…" at bounding box center [226, 223] width 453 height 446
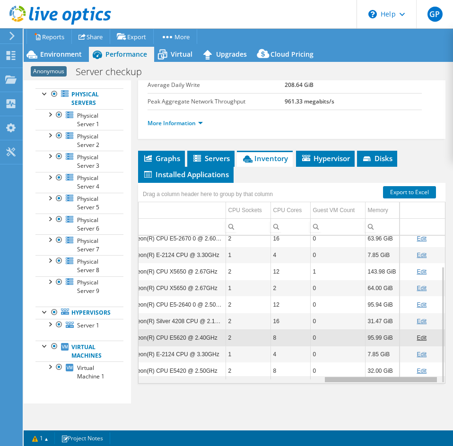
drag, startPoint x: 363, startPoint y: 382, endPoint x: 402, endPoint y: 373, distance: 39.9
click at [402, 373] on body "GP End User Greg Pedersen gregpedersen@ecei.com Eastern Computer Exchange My Pr…" at bounding box center [226, 223] width 453 height 446
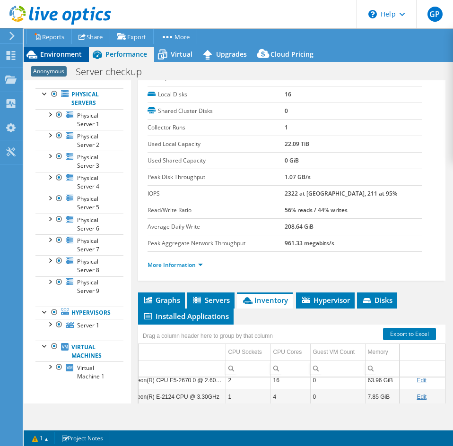
click at [80, 58] on span "Environment" at bounding box center [61, 54] width 42 height 9
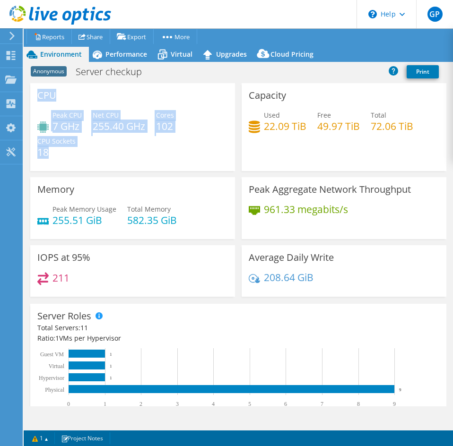
drag, startPoint x: 37, startPoint y: 96, endPoint x: 160, endPoint y: 172, distance: 144.3
click at [69, 159] on div "CPU Peak CPU 7 GHz Net CPU 255.40 GHz Cores 102 CPU Sockets 18" at bounding box center [132, 127] width 205 height 88
click at [120, 126] on h4 "255.40 GHz" at bounding box center [119, 126] width 52 height 10
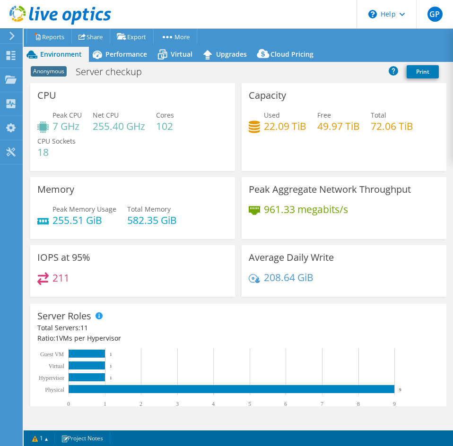
click at [110, 46] on div "Project Actions Project Actions Reports Share Export vSAN ReadyNode Sizer" at bounding box center [238, 45] width 429 height 33
click at [104, 60] on icon at bounding box center [97, 54] width 17 height 17
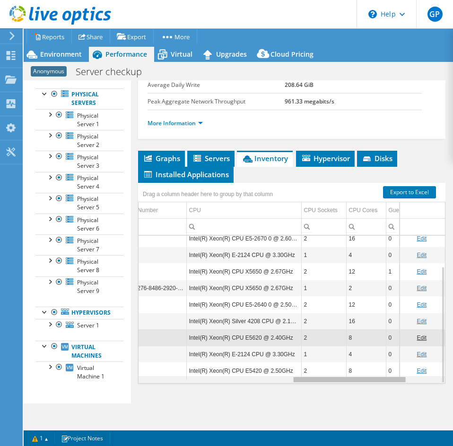
drag, startPoint x: 343, startPoint y: 380, endPoint x: 308, endPoint y: 378, distance: 35.5
click at [308, 378] on body "GP End User Greg Pedersen gregpedersen@ecei.com Eastern Computer Exchange My Pr…" at bounding box center [226, 223] width 453 height 446
drag, startPoint x: 312, startPoint y: 380, endPoint x: 306, endPoint y: 386, distance: 8.4
click at [306, 386] on body "GP End User Greg Pedersen gregpedersen@ecei.com Eastern Computer Exchange My Pr…" at bounding box center [226, 223] width 453 height 446
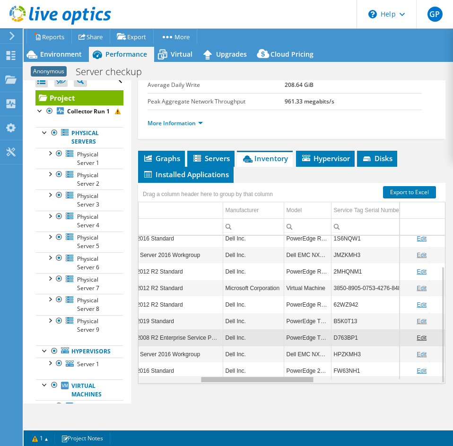
drag, startPoint x: 350, startPoint y: 380, endPoint x: 253, endPoint y: 387, distance: 96.6
click at [253, 387] on body "GP End User Greg Pedersen gregpedersen@ecei.com Eastern Computer Exchange My Pr…" at bounding box center [226, 223] width 453 height 446
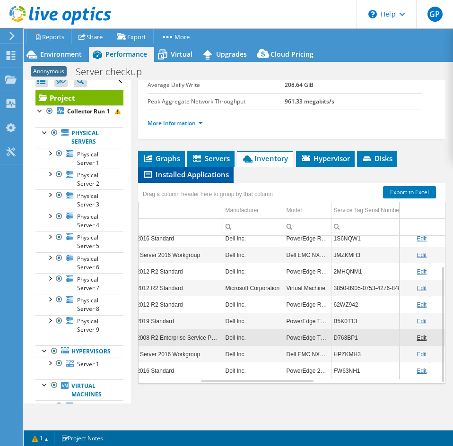
drag, startPoint x: 214, startPoint y: 159, endPoint x: 225, endPoint y: 180, distance: 23.9
click at [214, 159] on span "Servers" at bounding box center [211, 158] width 38 height 9
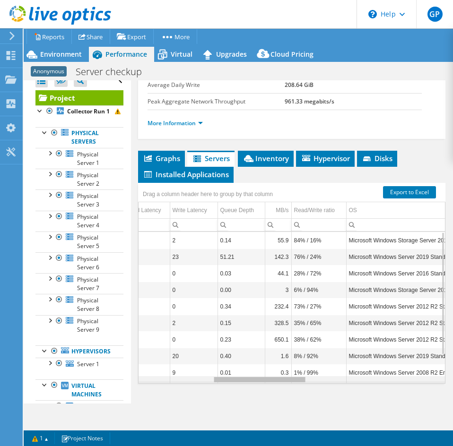
scroll to position [0, 254]
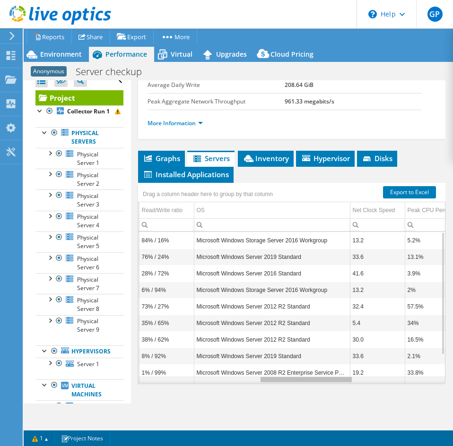
drag, startPoint x: 211, startPoint y: 380, endPoint x: 337, endPoint y: 364, distance: 127.1
click at [337, 364] on body "GP End User Greg Pedersen gregpedersen@ecei.com Eastern Computer Exchange My Pr…" at bounding box center [226, 223] width 453 height 446
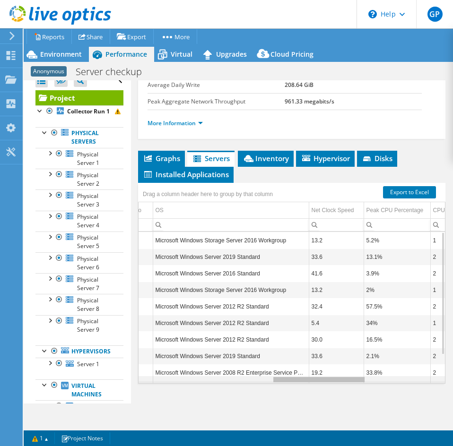
scroll to position [0, 431]
drag, startPoint x: 330, startPoint y: 381, endPoint x: 348, endPoint y: 376, distance: 18.6
click at [348, 376] on body "GP End User Greg Pedersen gregpedersen@ecei.com Eastern Computer Exchange My Pr…" at bounding box center [226, 223] width 453 height 446
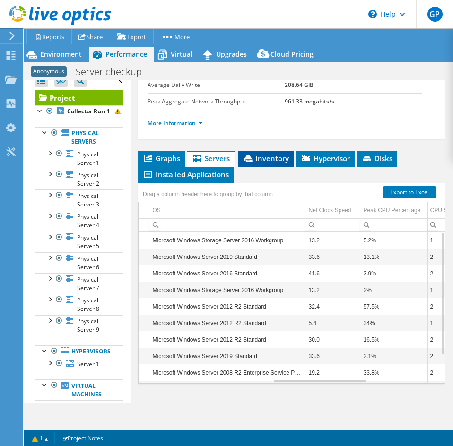
click at [249, 155] on icon at bounding box center [248, 158] width 9 height 7
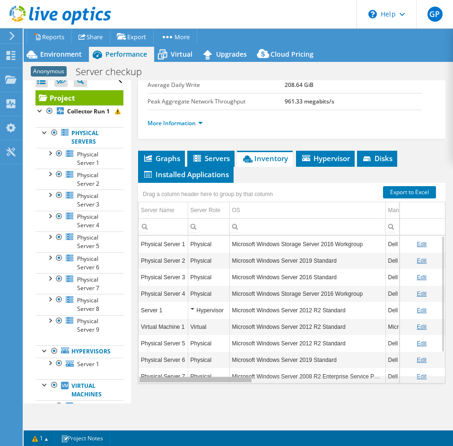
scroll to position [0, 32]
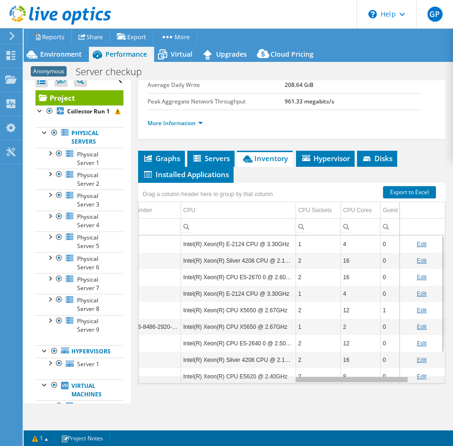
drag, startPoint x: 234, startPoint y: 383, endPoint x: 394, endPoint y: 377, distance: 159.8
click at [394, 377] on body "GP End User Greg Pedersen gregpedersen@ecei.com Eastern Computer Exchange My Pr…" at bounding box center [226, 223] width 453 height 446
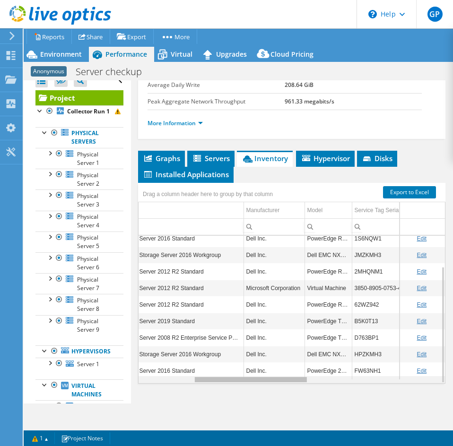
drag, startPoint x: 325, startPoint y: 382, endPoint x: 218, endPoint y: 378, distance: 107.3
click at [218, 378] on body "GP End User Greg Pedersen gregpedersen@ecei.com Eastern Computer Exchange My Pr…" at bounding box center [226, 223] width 453 height 446
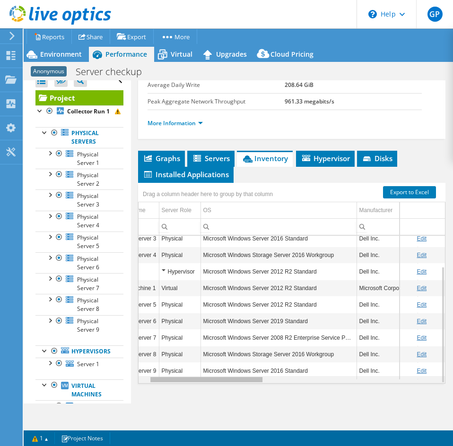
drag, startPoint x: 210, startPoint y: 377, endPoint x: 162, endPoint y: 387, distance: 48.4
click at [162, 387] on body "GP End User Greg Pedersen gregpedersen@ecei.com Eastern Computer Exchange My Pr…" at bounding box center [226, 223] width 453 height 446
click at [214, 158] on span "Servers" at bounding box center [211, 158] width 38 height 9
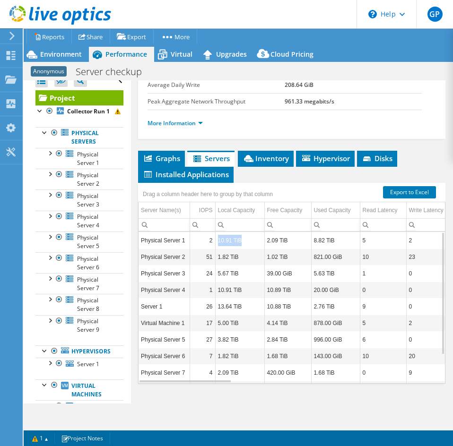
drag, startPoint x: 243, startPoint y: 241, endPoint x: 216, endPoint y: 244, distance: 27.0
click at [216, 244] on td "10.91 TiB" at bounding box center [239, 240] width 49 height 17
drag, startPoint x: 242, startPoint y: 288, endPoint x: 216, endPoint y: 295, distance: 27.1
click at [216, 295] on td "10.91 TiB" at bounding box center [239, 290] width 49 height 17
drag, startPoint x: 241, startPoint y: 305, endPoint x: 217, endPoint y: 307, distance: 24.2
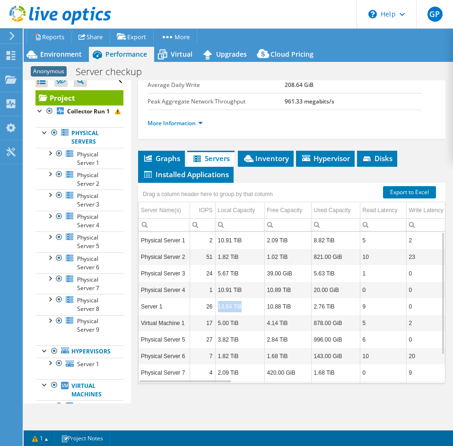
click at [217, 307] on td "13.64 TiB" at bounding box center [239, 306] width 49 height 17
click at [231, 308] on td "13.64 TiB" at bounding box center [239, 306] width 49 height 17
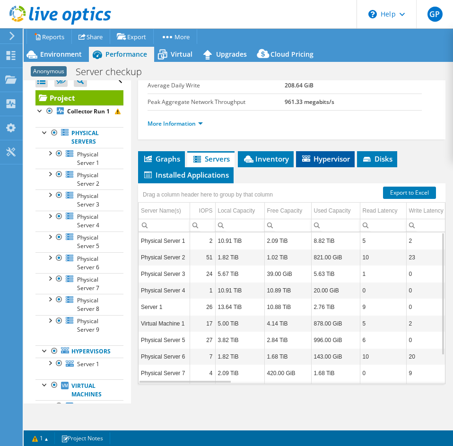
scroll to position [230, 0]
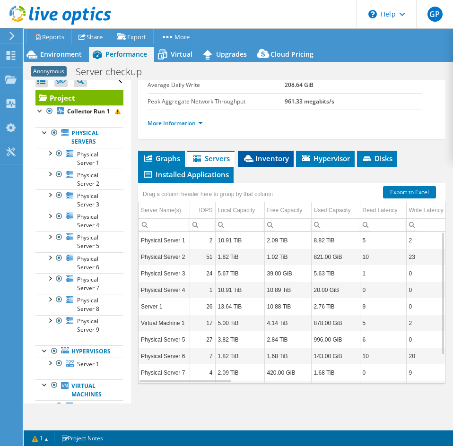
click at [277, 154] on span "Inventory" at bounding box center [265, 158] width 46 height 9
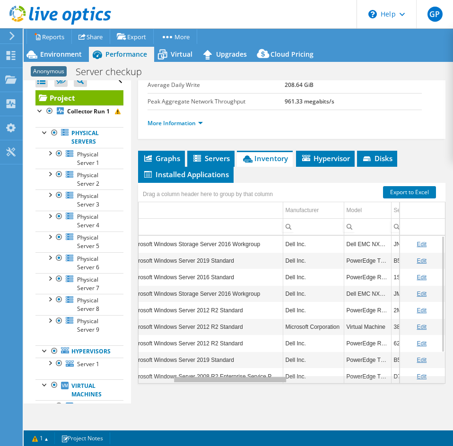
scroll to position [0, 125]
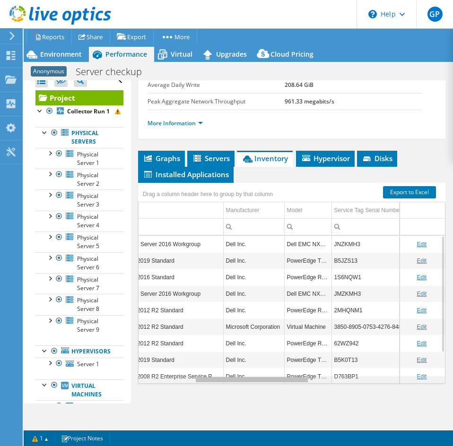
drag, startPoint x: 239, startPoint y: 382, endPoint x: 305, endPoint y: 372, distance: 66.5
click at [305, 372] on body "GP End User Greg Pedersen gregpedersen@ecei.com Eastern Computer Exchange My Pr…" at bounding box center [226, 223] width 453 height 446
drag, startPoint x: 197, startPoint y: 157, endPoint x: 193, endPoint y: 161, distance: 5.0
click at [197, 157] on icon at bounding box center [197, 159] width 9 height 8
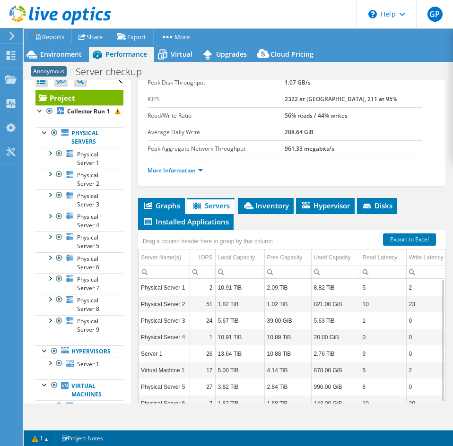
scroll to position [0, 0]
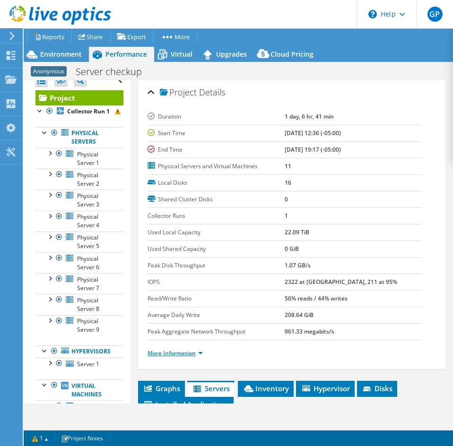
click at [157, 351] on link "More Information" at bounding box center [174, 353] width 55 height 8
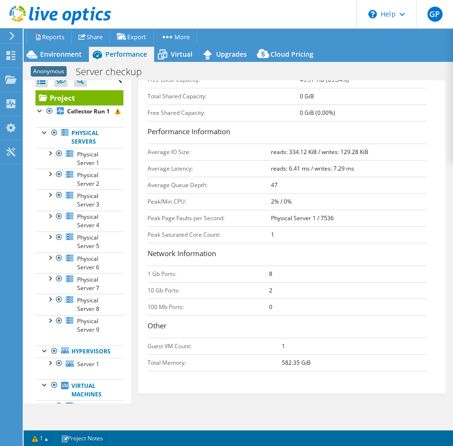
scroll to position [331, 0]
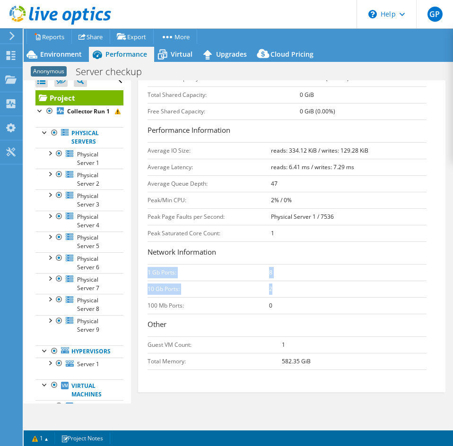
drag, startPoint x: 148, startPoint y: 269, endPoint x: 288, endPoint y: 287, distance: 141.0
click at [288, 287] on tbody "1 Gb Ports: 8 10 Gb Ports: 2 100 Mb Ports: 0" at bounding box center [286, 289] width 279 height 50
click at [226, 220] on td "Peak Page Faults per Second:" at bounding box center [208, 216] width 123 height 17
click at [46, 56] on span "Environment" at bounding box center [61, 54] width 42 height 9
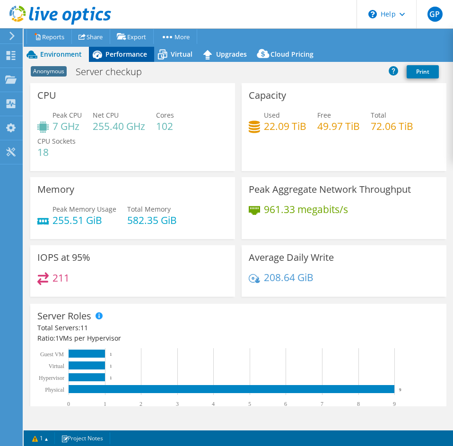
click at [139, 51] on span "Performance" at bounding box center [126, 54] width 42 height 9
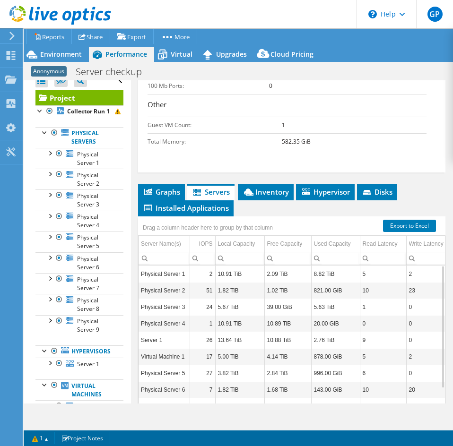
scroll to position [584, 0]
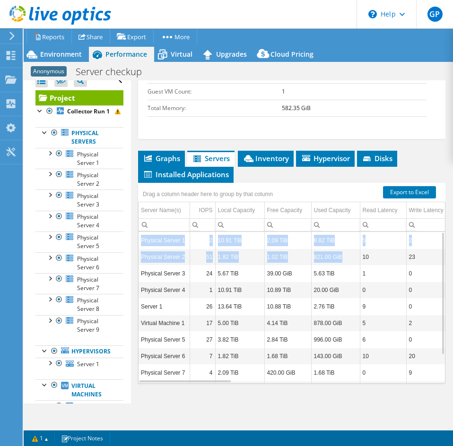
drag, startPoint x: 140, startPoint y: 240, endPoint x: 339, endPoint y: 264, distance: 199.7
click at [327, 256] on td "821.00 GiB" at bounding box center [335, 256] width 49 height 17
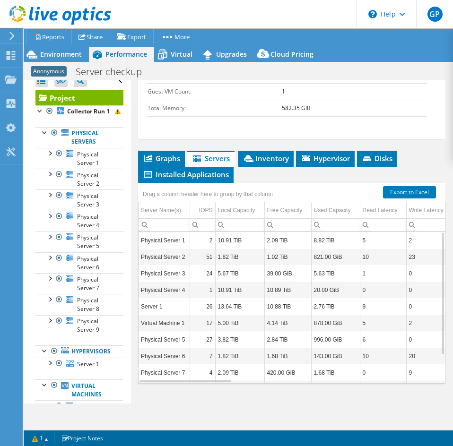
scroll to position [35, 0]
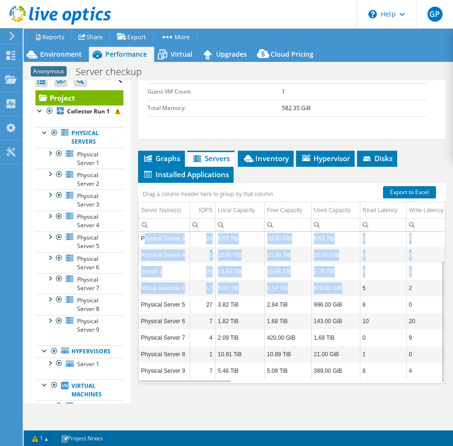
drag, startPoint x: 143, startPoint y: 239, endPoint x: 362, endPoint y: 284, distance: 223.5
click at [326, 284] on td "878.00 GiB" at bounding box center [335, 288] width 49 height 17
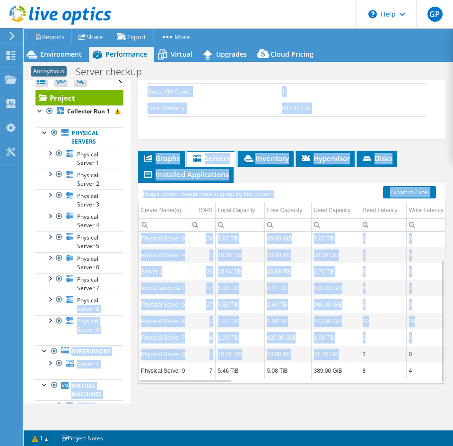
drag, startPoint x: 344, startPoint y: 355, endPoint x: 142, endPoint y: 308, distance: 207.6
click at [130, 304] on div "Open All Close All Hide Excluded Nodes Project Tree Filter" at bounding box center [238, 241] width 429 height 323
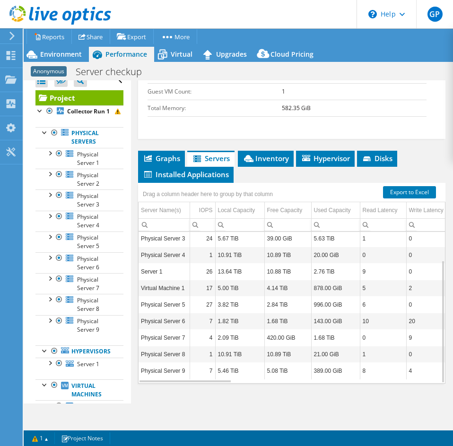
click at [339, 370] on td "389.00 GiB" at bounding box center [335, 370] width 49 height 17
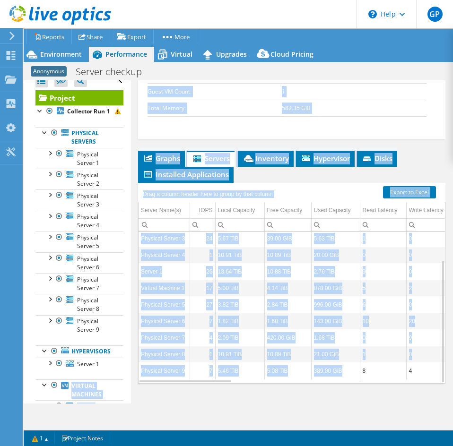
drag, startPoint x: 342, startPoint y: 369, endPoint x: 117, endPoint y: 371, distance: 225.3
click at [117, 371] on div "Open All Close All Hide Excluded Nodes Project Tree Filter" at bounding box center [238, 241] width 429 height 323
click at [142, 369] on td "Physical Server 9" at bounding box center [163, 370] width 51 height 17
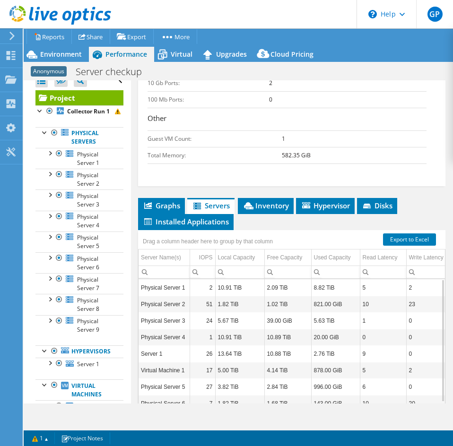
scroll to position [489, 0]
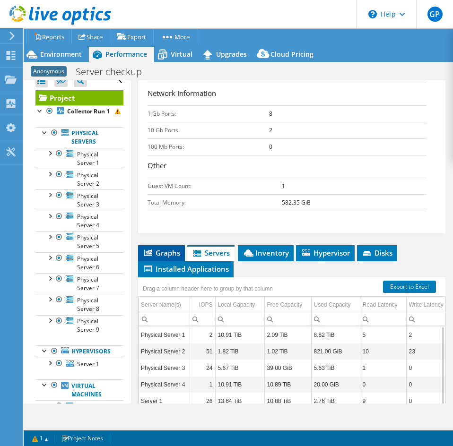
click at [161, 250] on span "Graphs" at bounding box center [161, 252] width 37 height 9
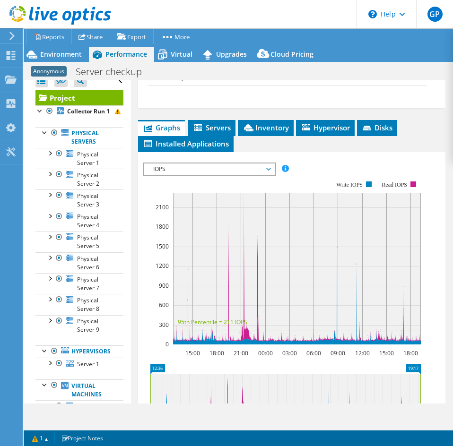
scroll to position [631, 0]
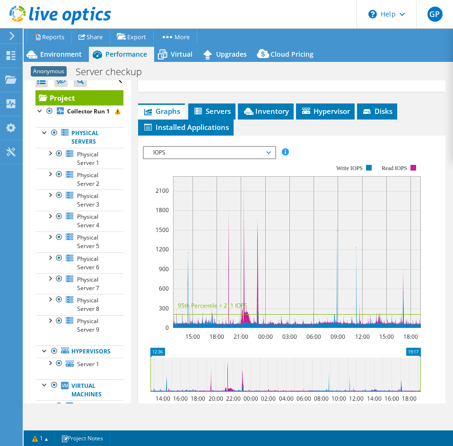
click at [222, 156] on span "IOPS" at bounding box center [208, 152] width 121 height 11
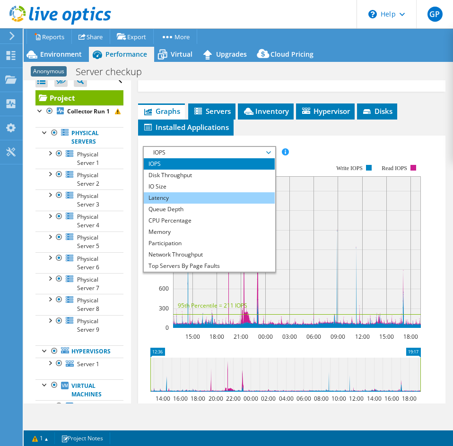
click at [183, 202] on li "Latency" at bounding box center [209, 197] width 131 height 11
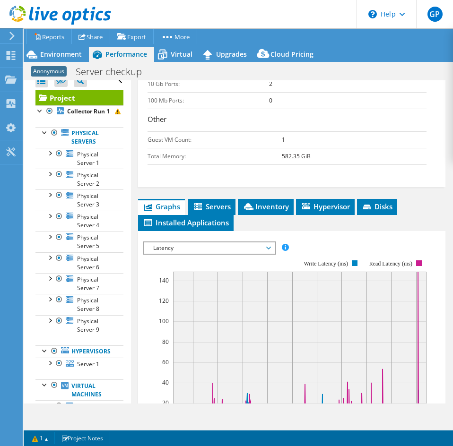
scroll to position [584, 0]
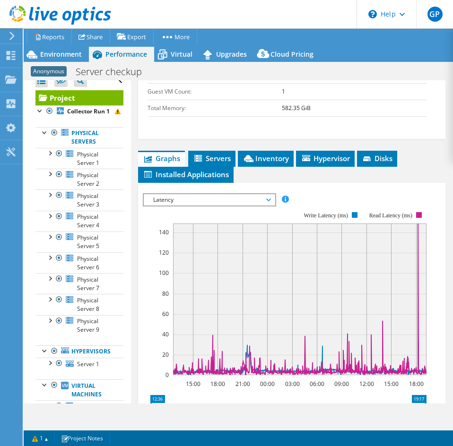
click at [248, 206] on div "Latency IOPS Disk Throughput IO Size Latency Queue Depth CPU Percentage Memory …" at bounding box center [209, 199] width 133 height 13
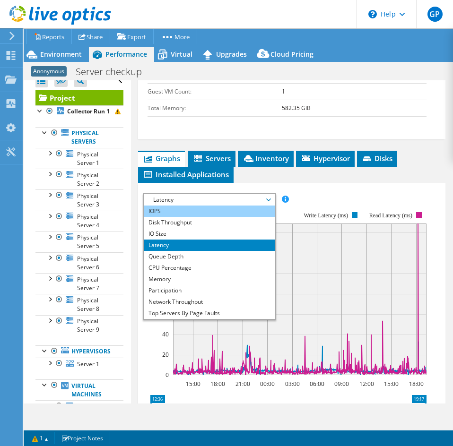
click at [203, 215] on li "IOPS" at bounding box center [209, 210] width 131 height 11
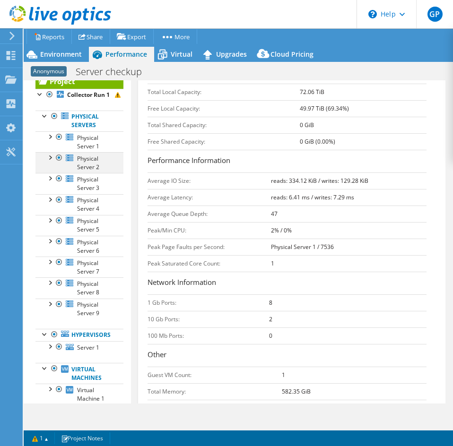
scroll to position [0, 0]
